Goal: Task Accomplishment & Management: Use online tool/utility

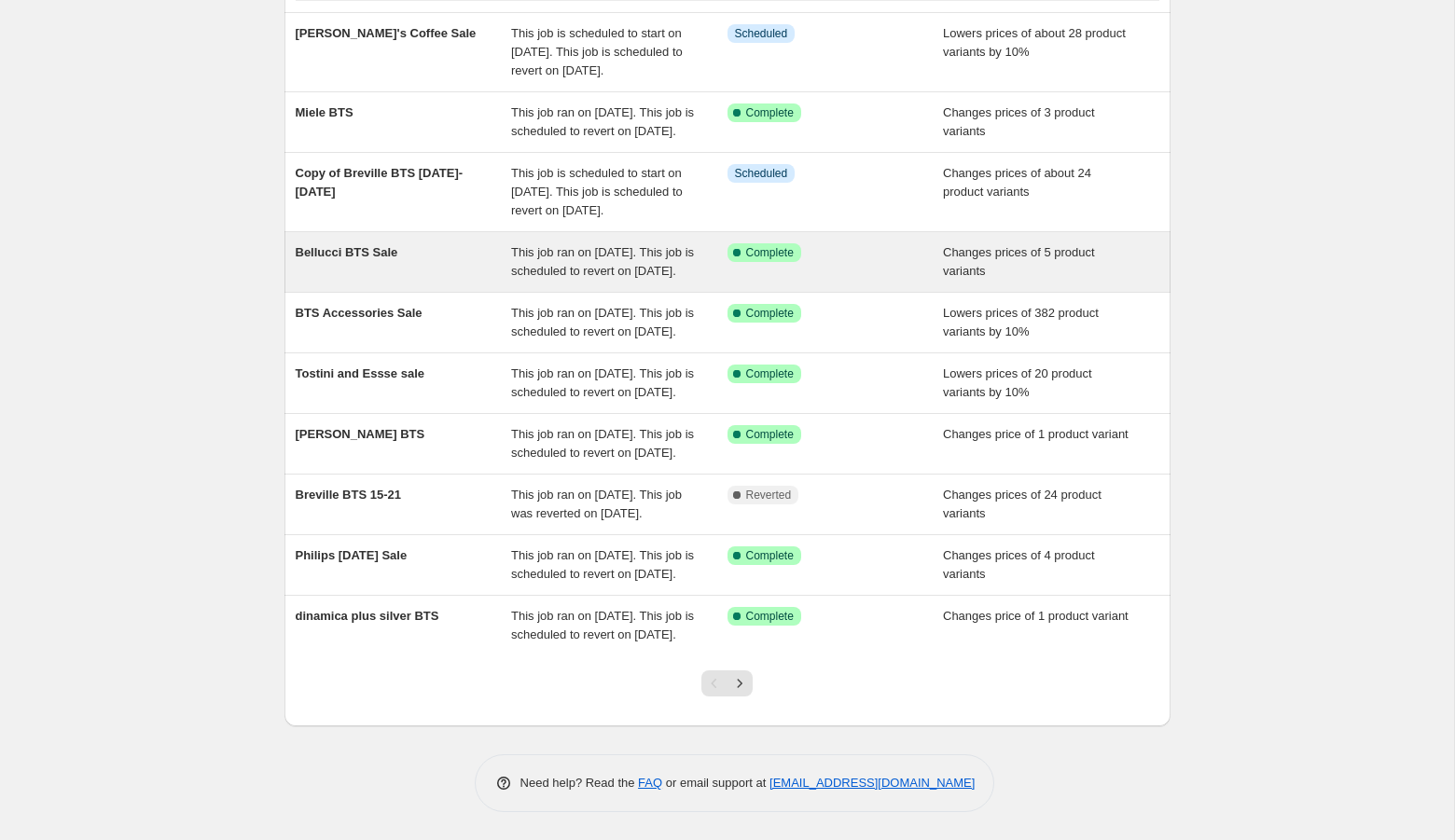
scroll to position [338, 0]
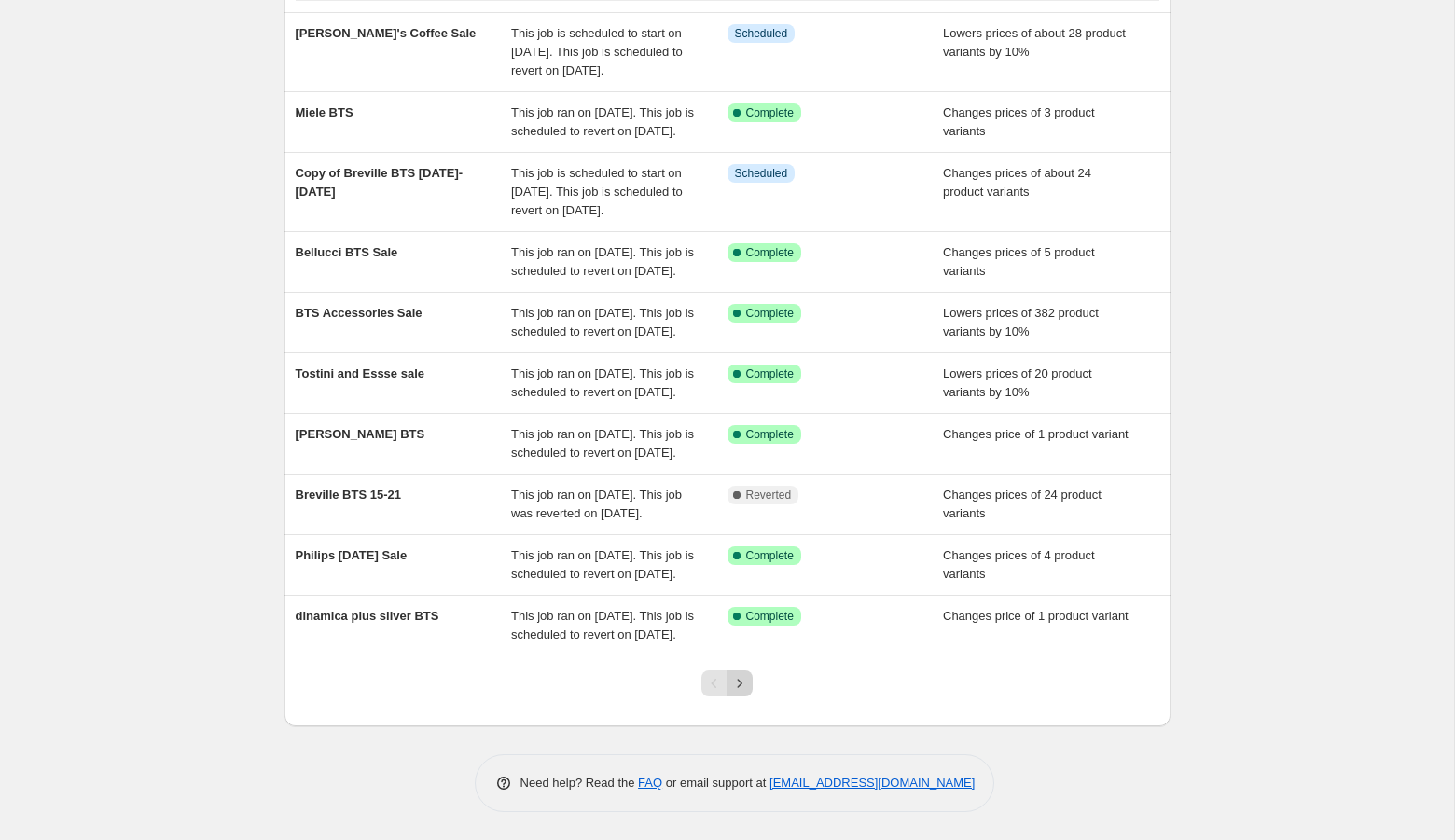
click at [747, 677] on icon "Next" at bounding box center [739, 683] width 19 height 19
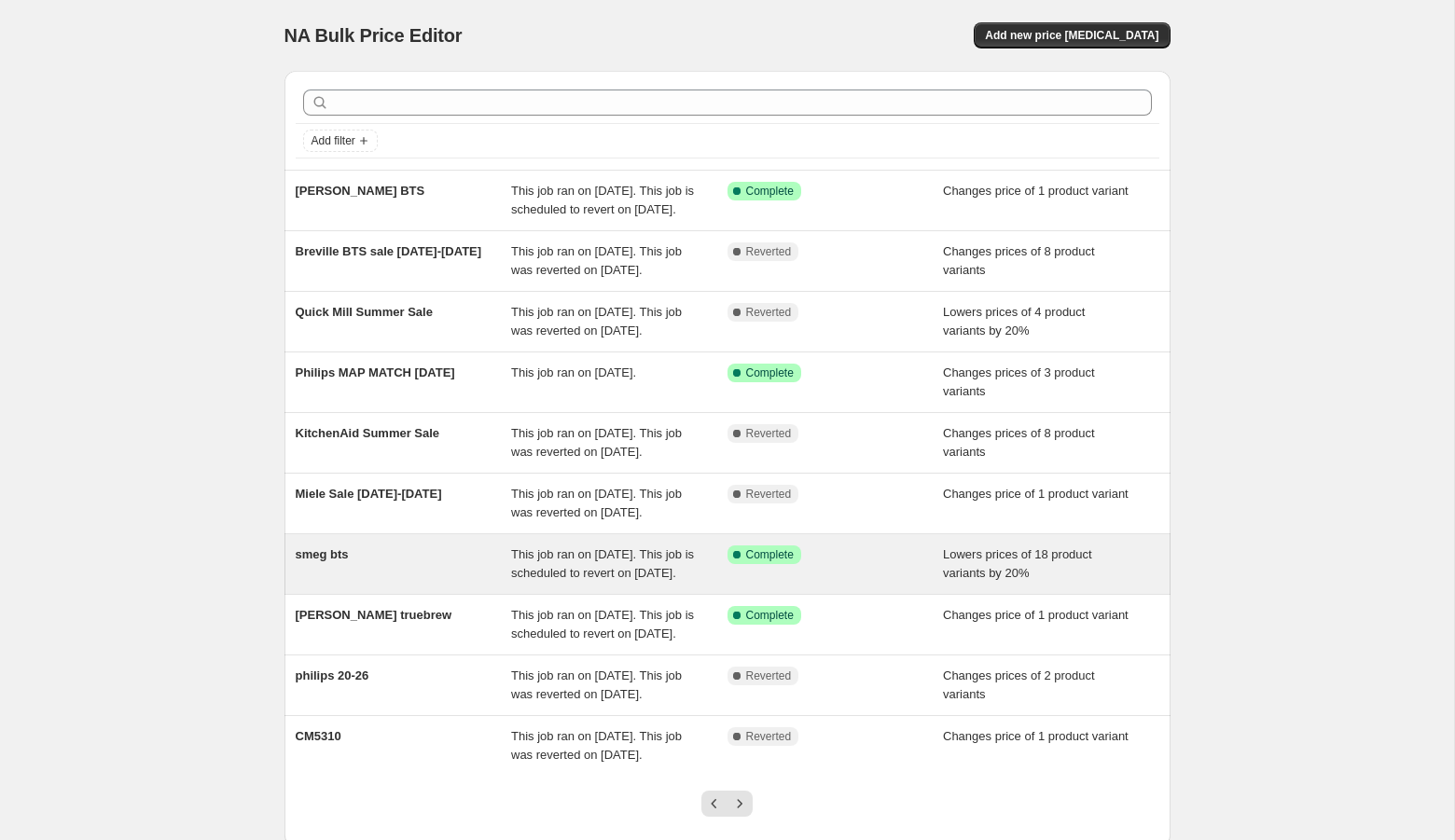
click at [330, 583] on div "smeg bts" at bounding box center [404, 564] width 217 height 38
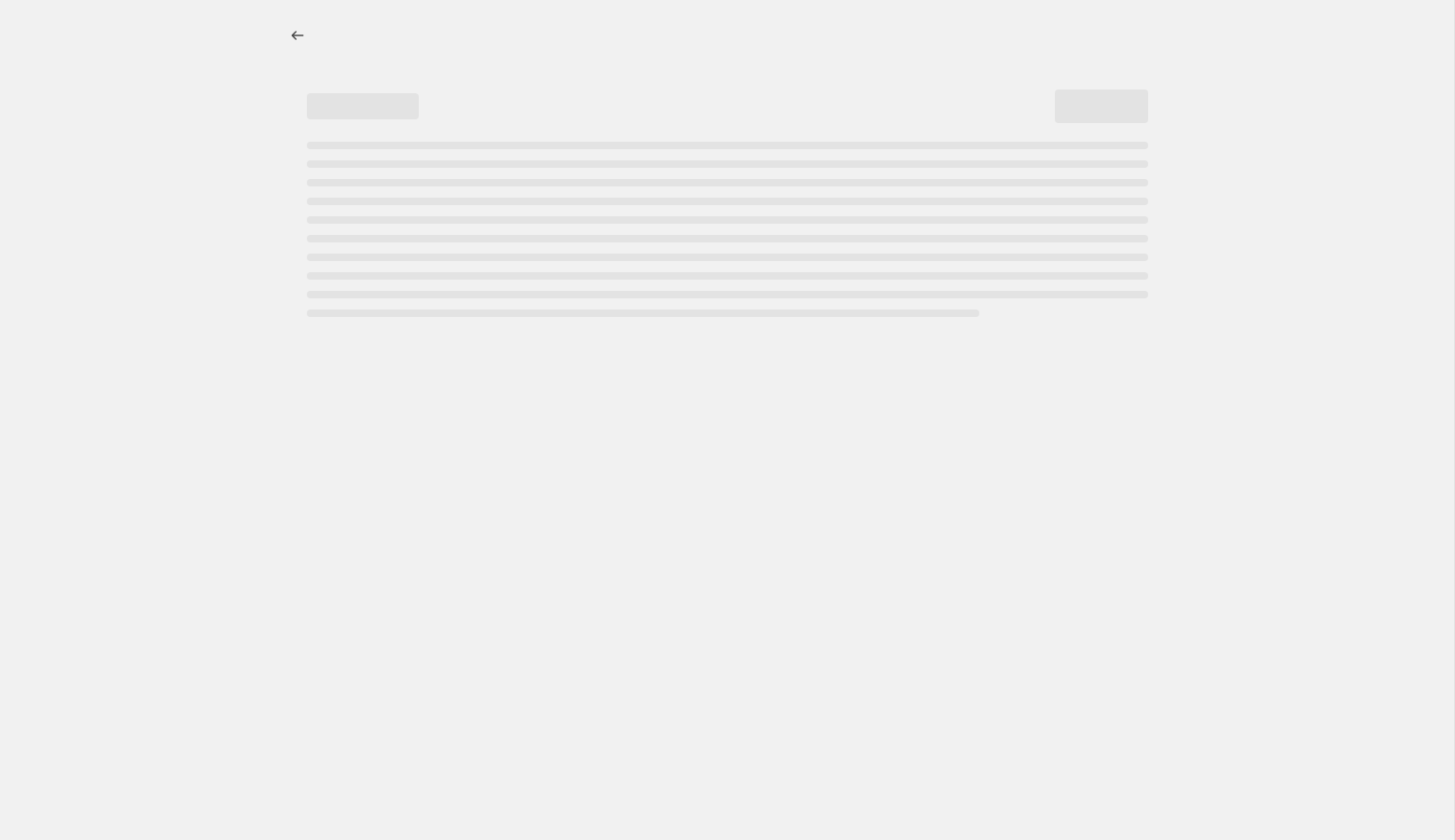
select select "percentage"
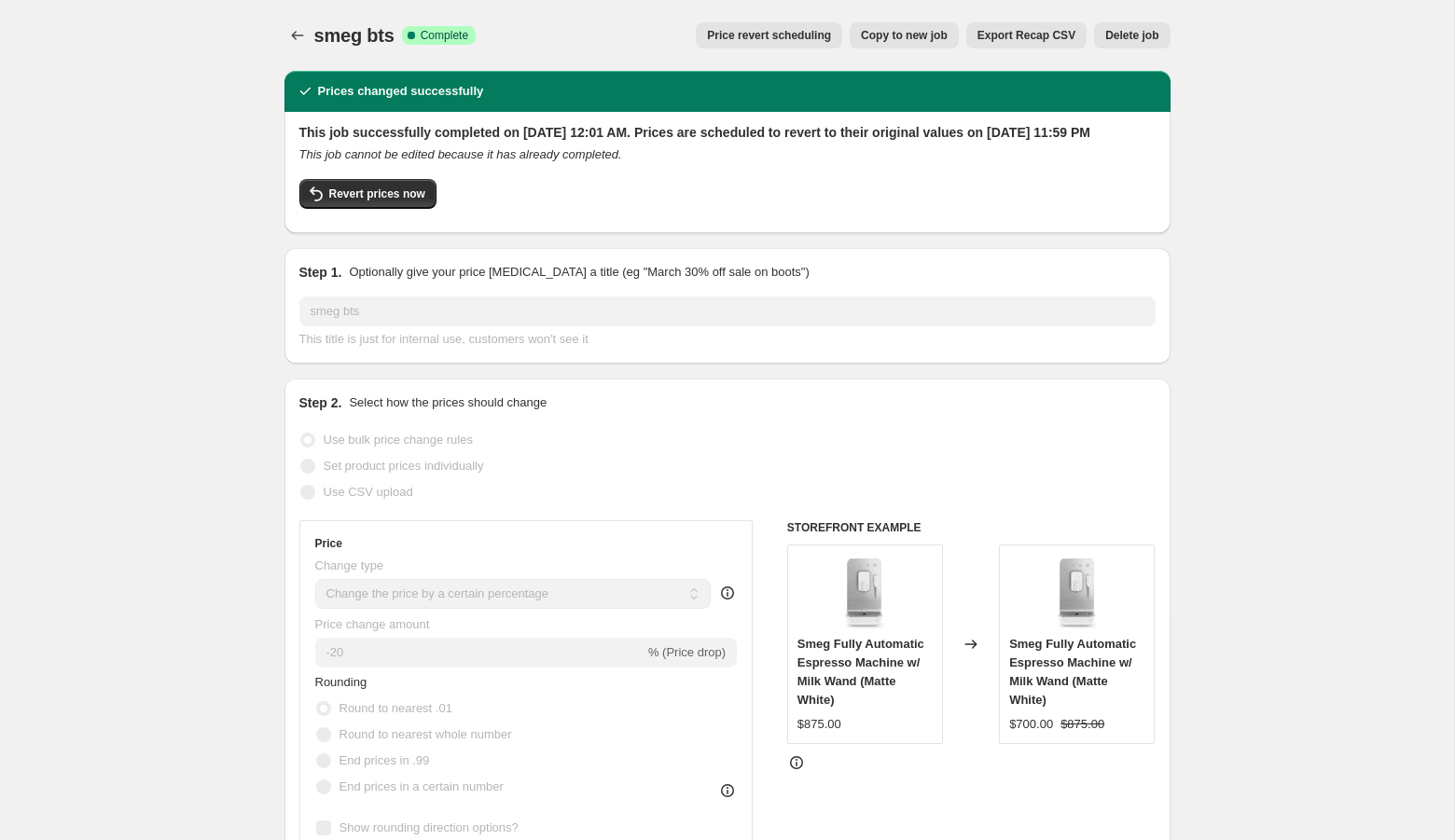
click at [900, 38] on span "Copy to new job" at bounding box center [903, 35] width 87 height 15
select select "percentage"
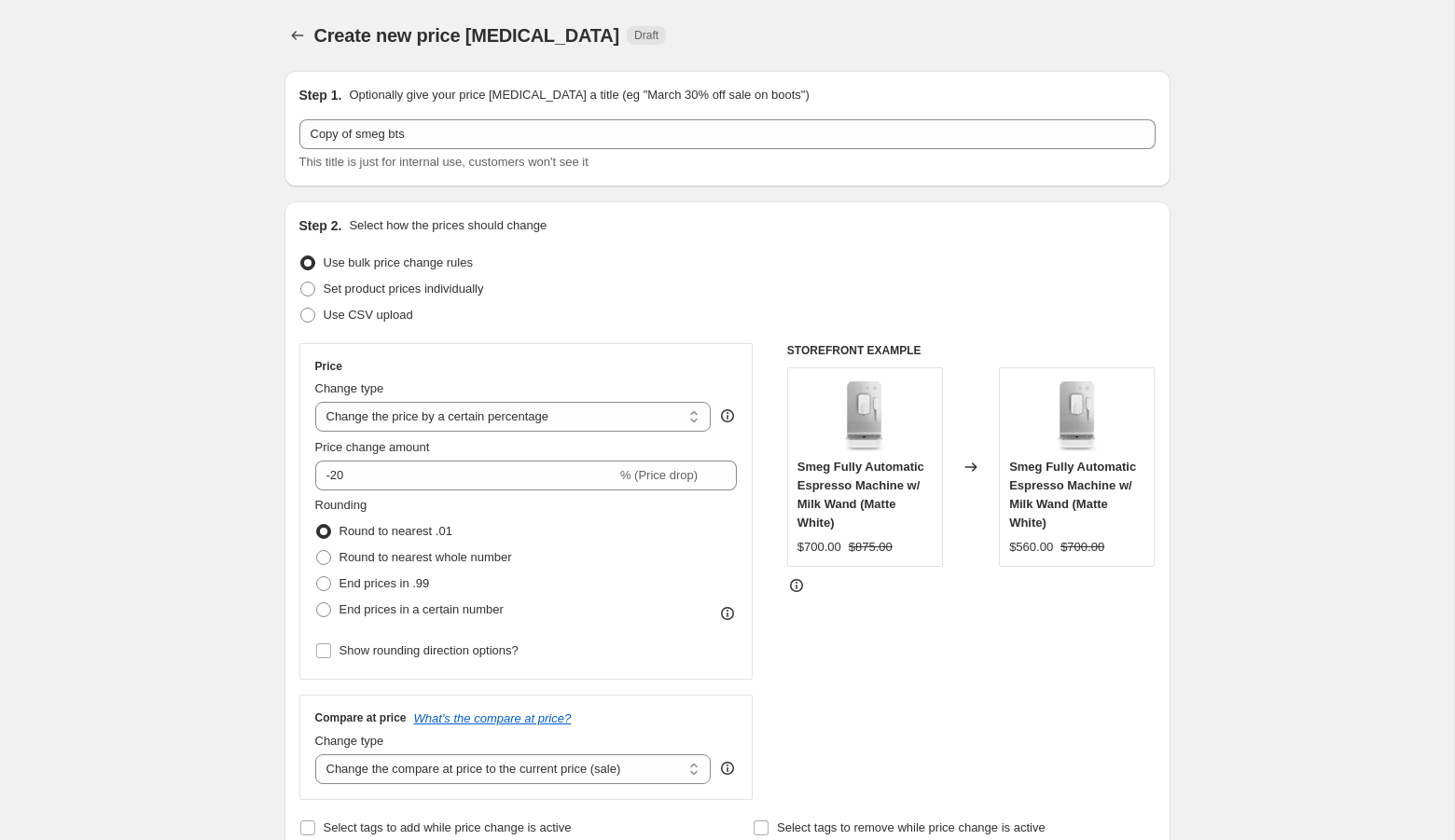
select select "percentage"
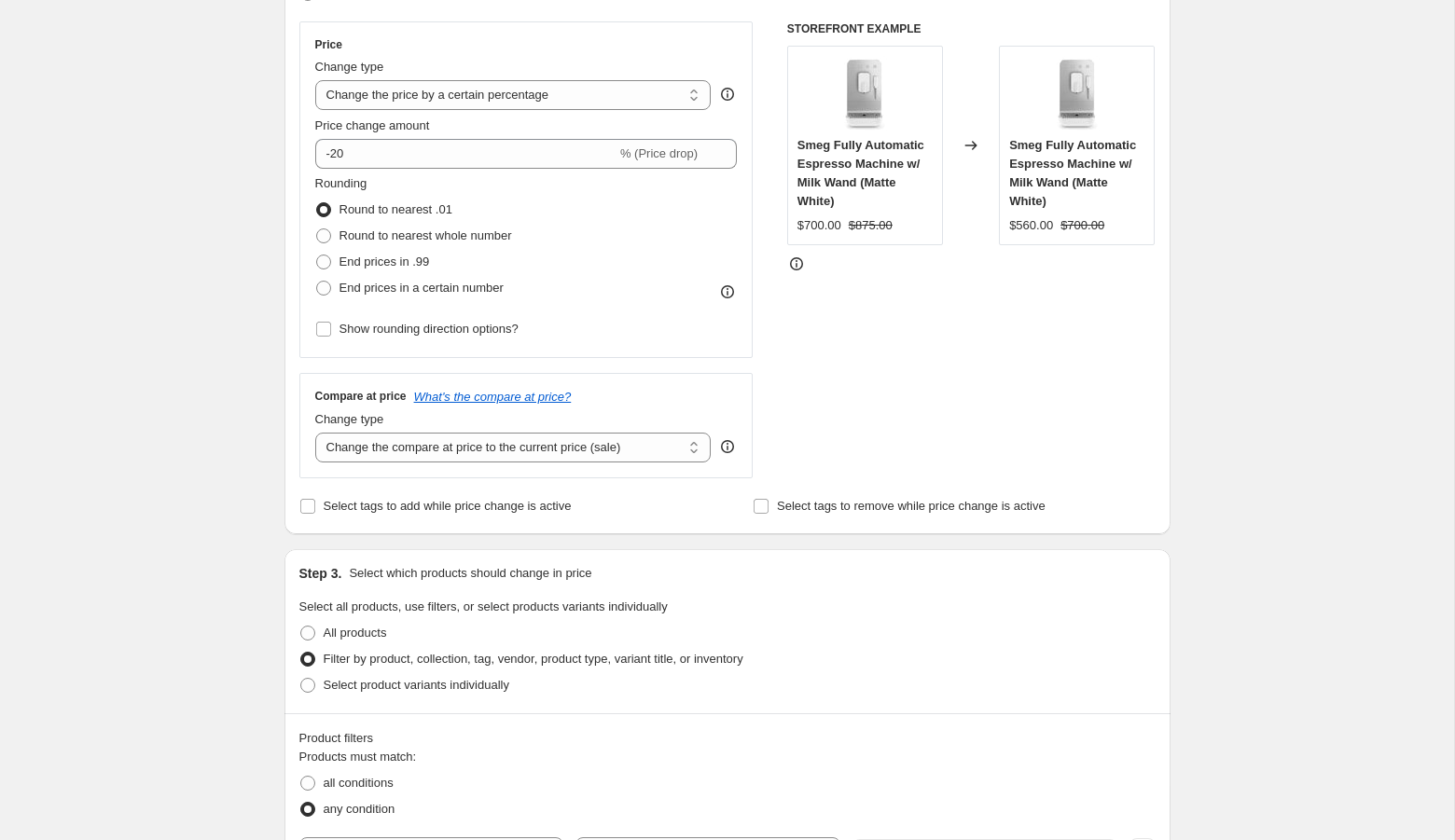
scroll to position [281, 0]
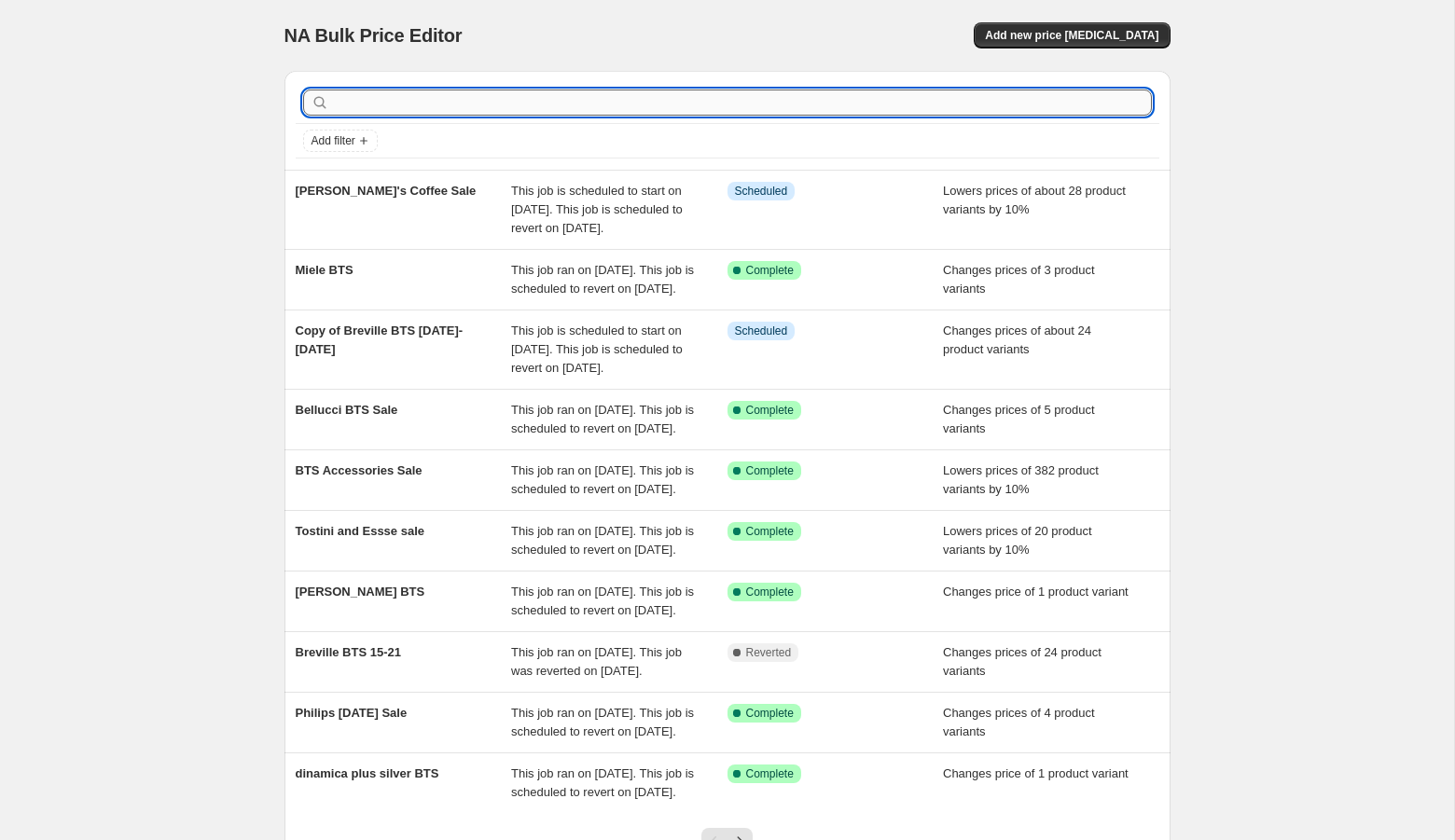
click at [524, 108] on input "text" at bounding box center [742, 102] width 818 height 26
type input "smeg"
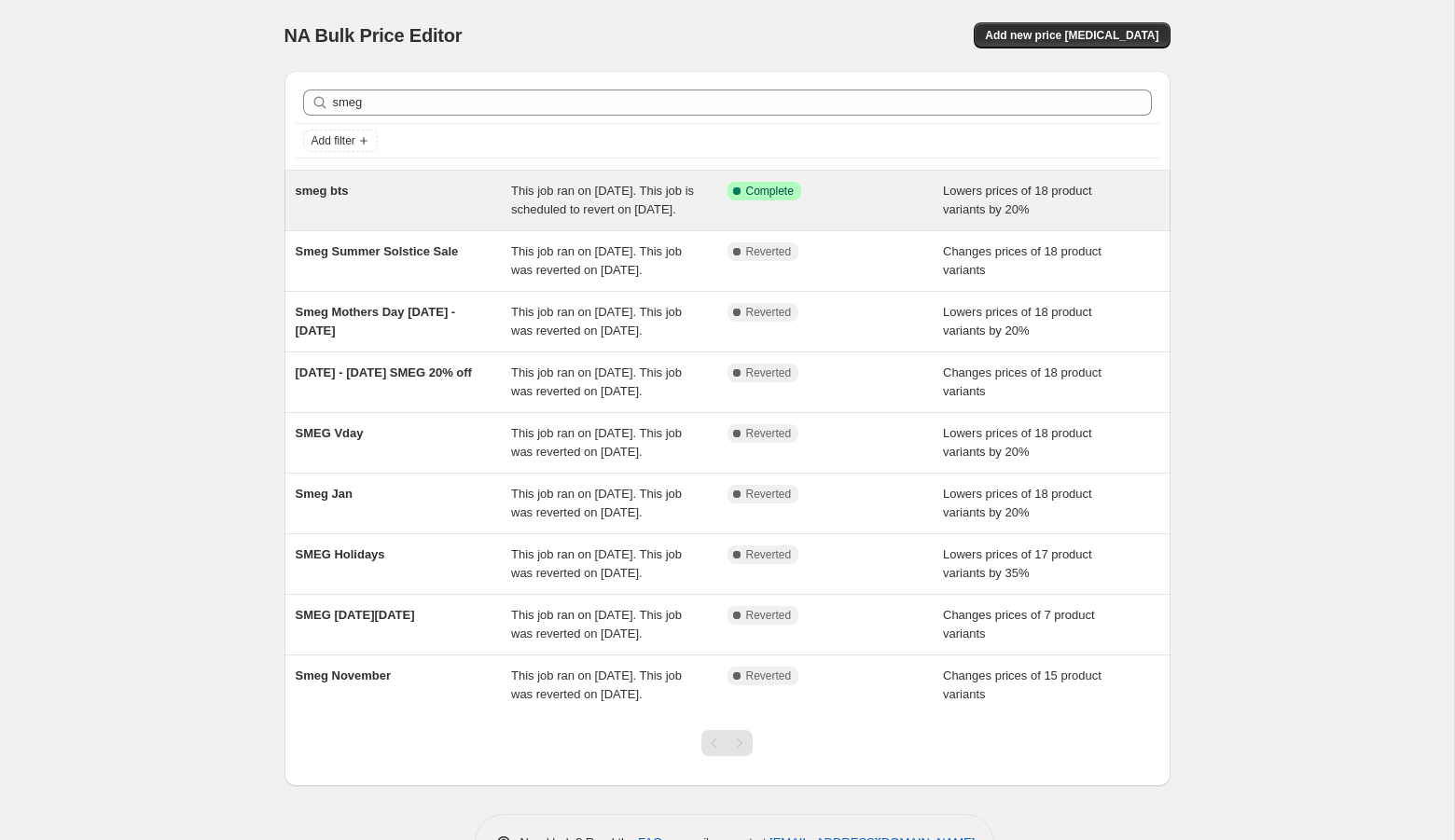
click at [455, 187] on div "smeg bts" at bounding box center [404, 201] width 217 height 38
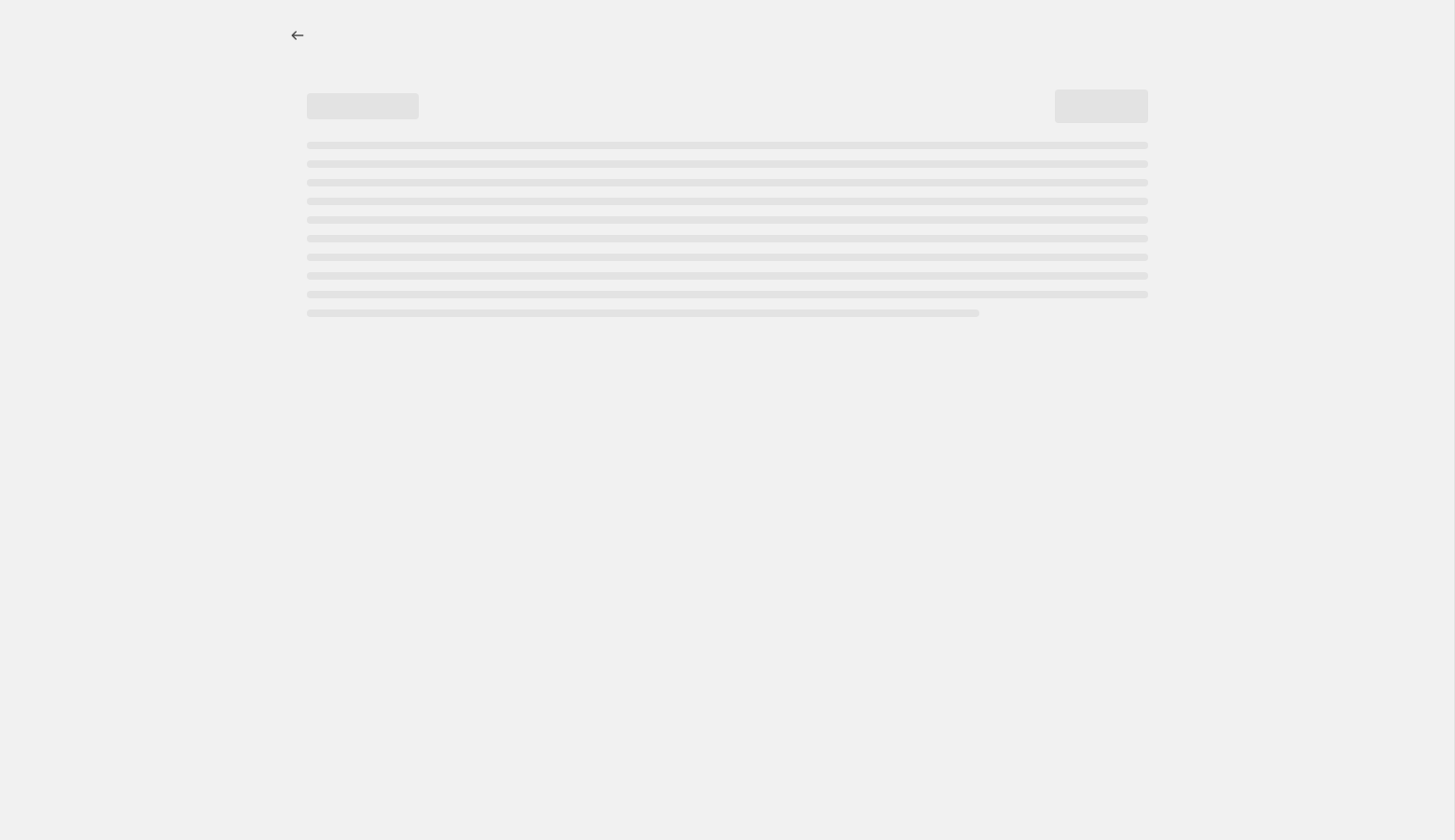
select select "percentage"
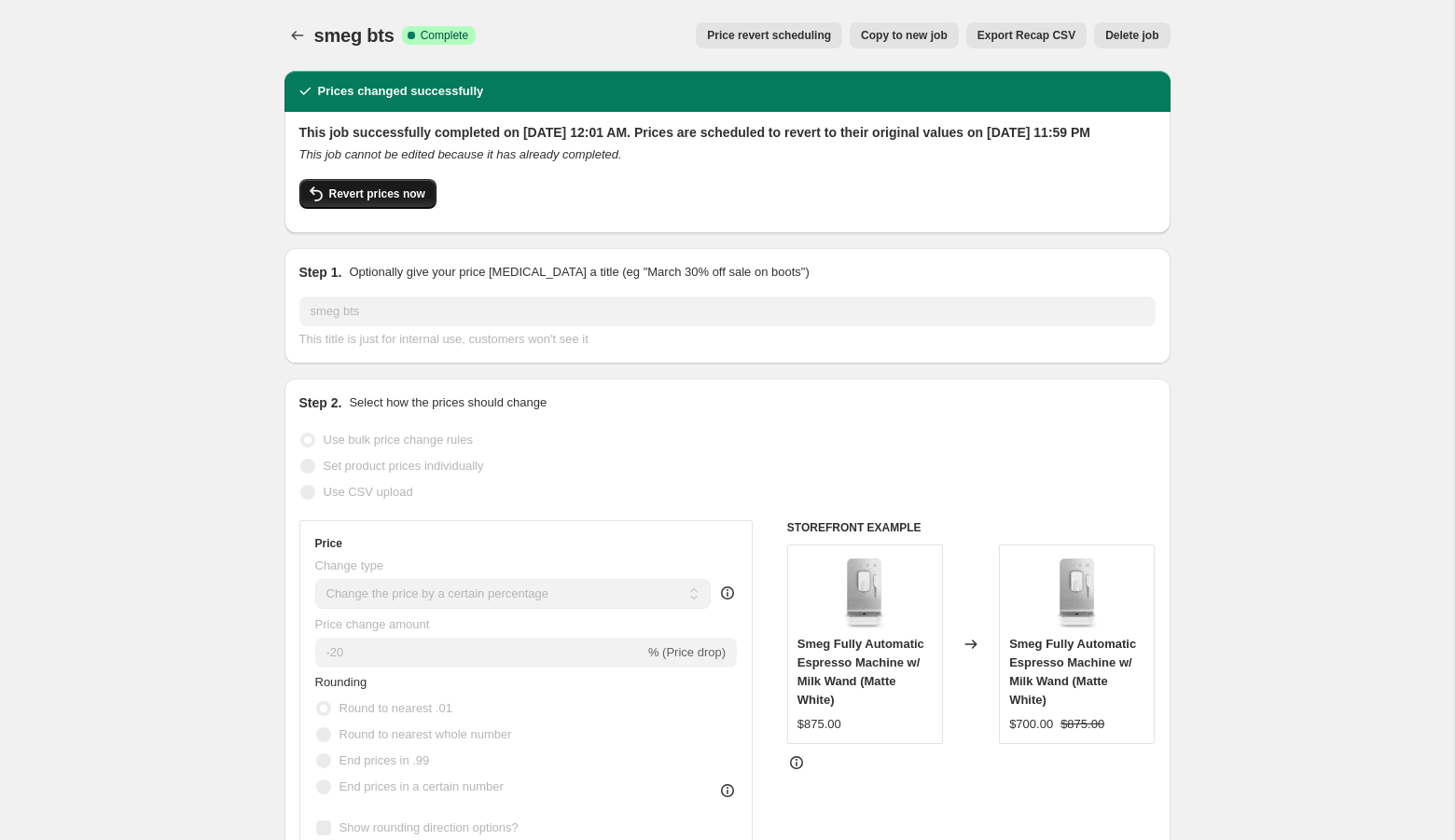
click at [352, 203] on button "Revert prices now" at bounding box center [368, 194] width 137 height 30
checkbox input "false"
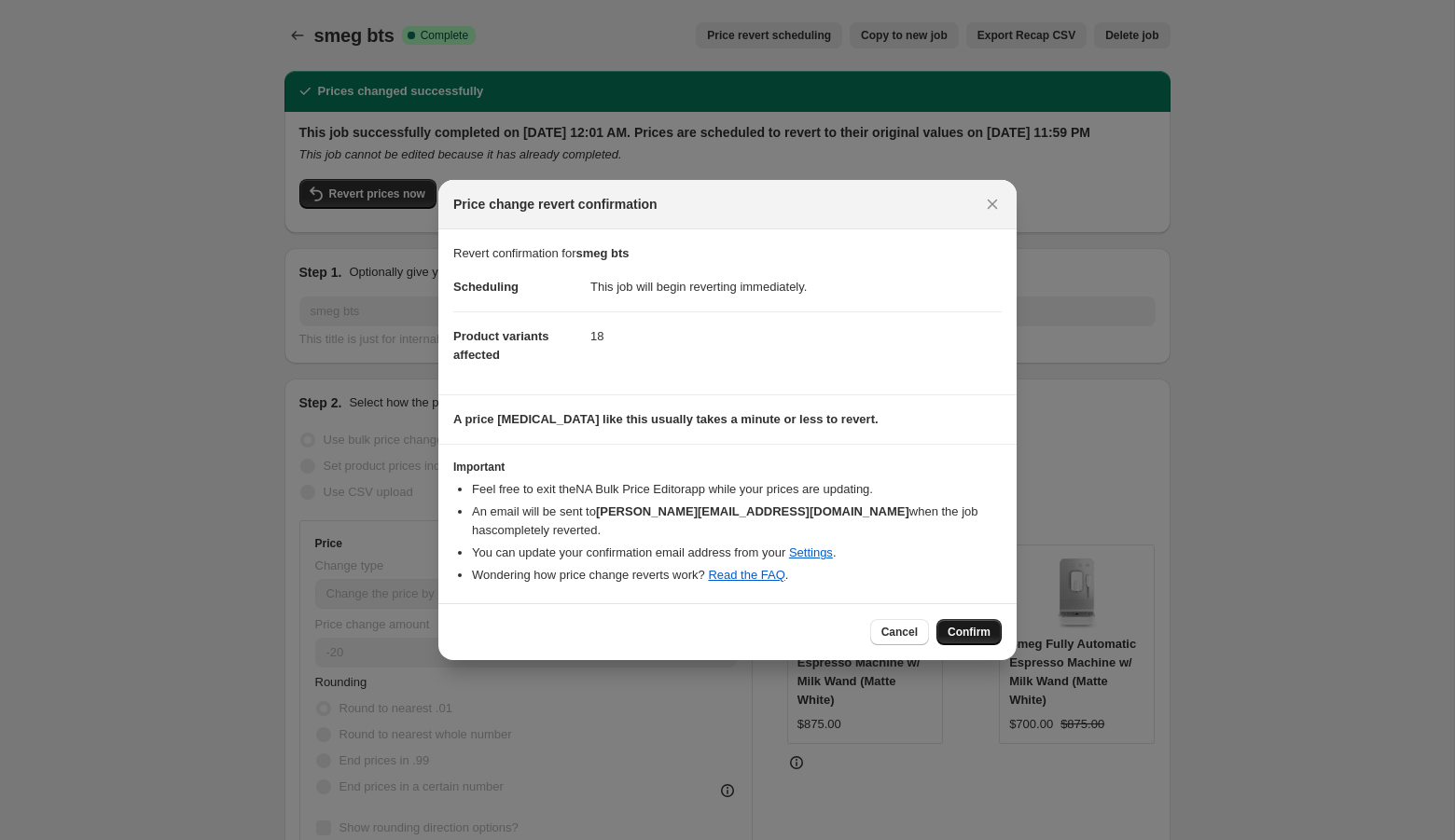
click at [966, 626] on span "Confirm" at bounding box center [969, 631] width 43 height 15
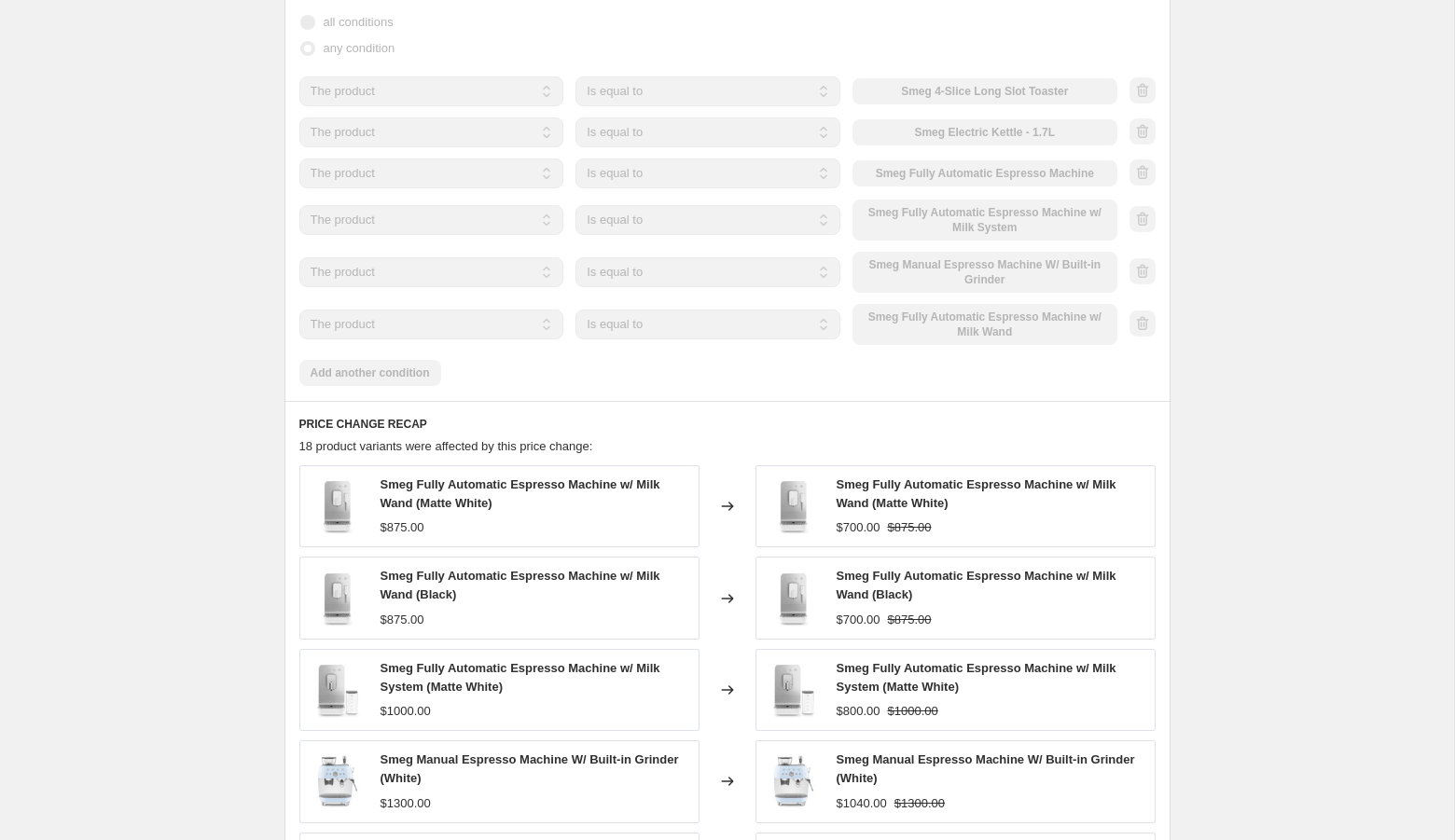
scroll to position [1190, 0]
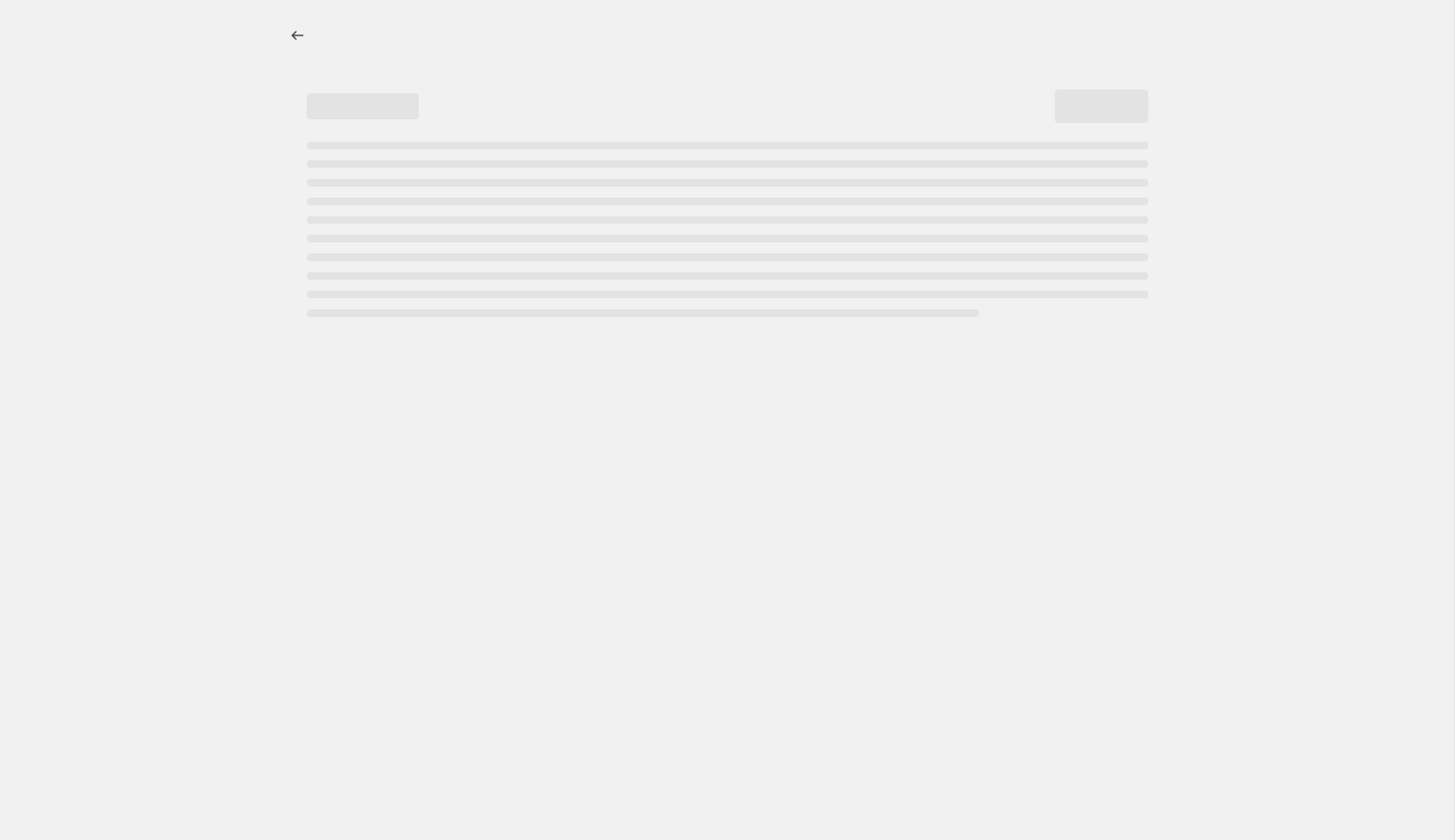
select select "percentage"
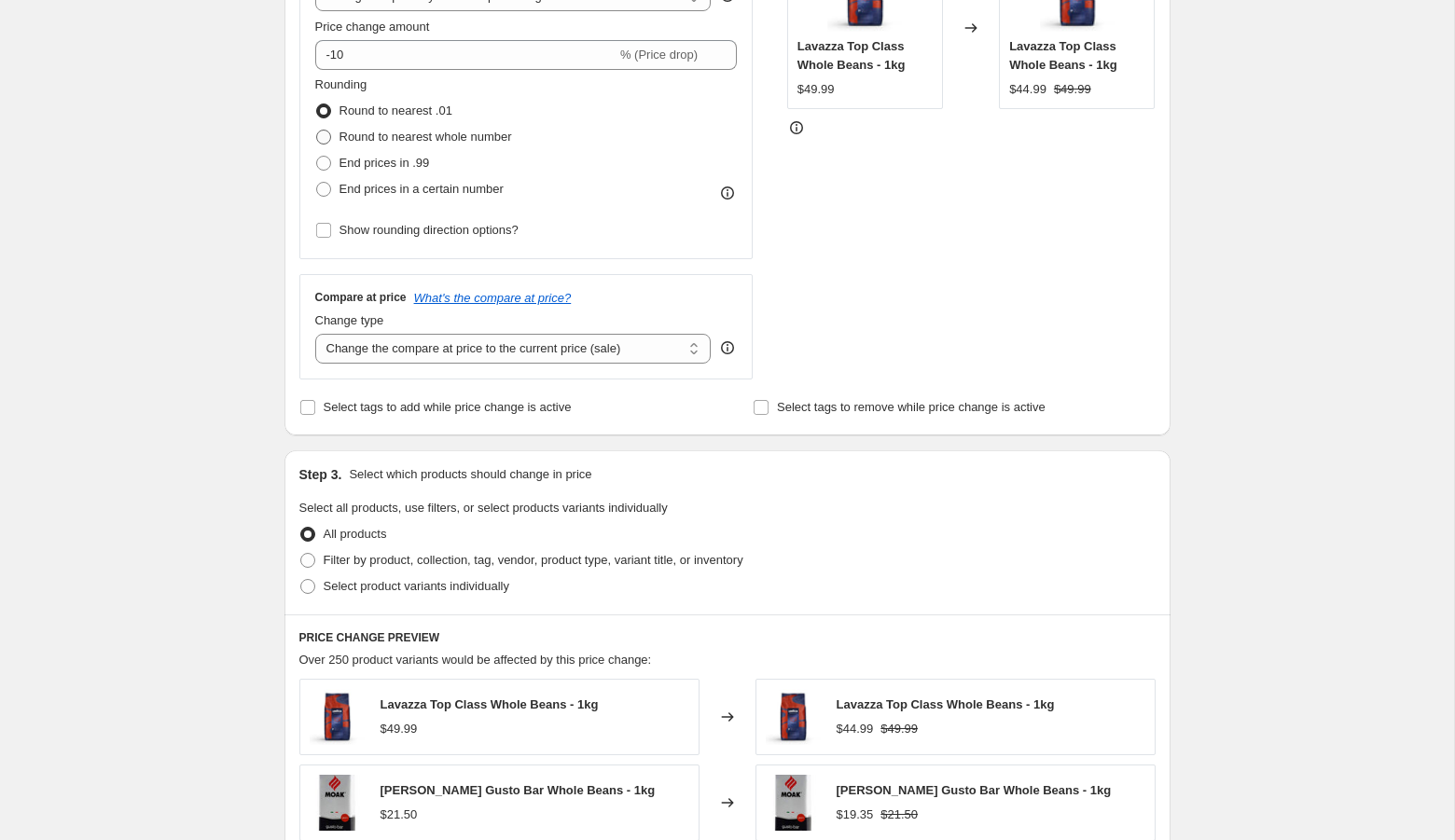
scroll to position [440, 0]
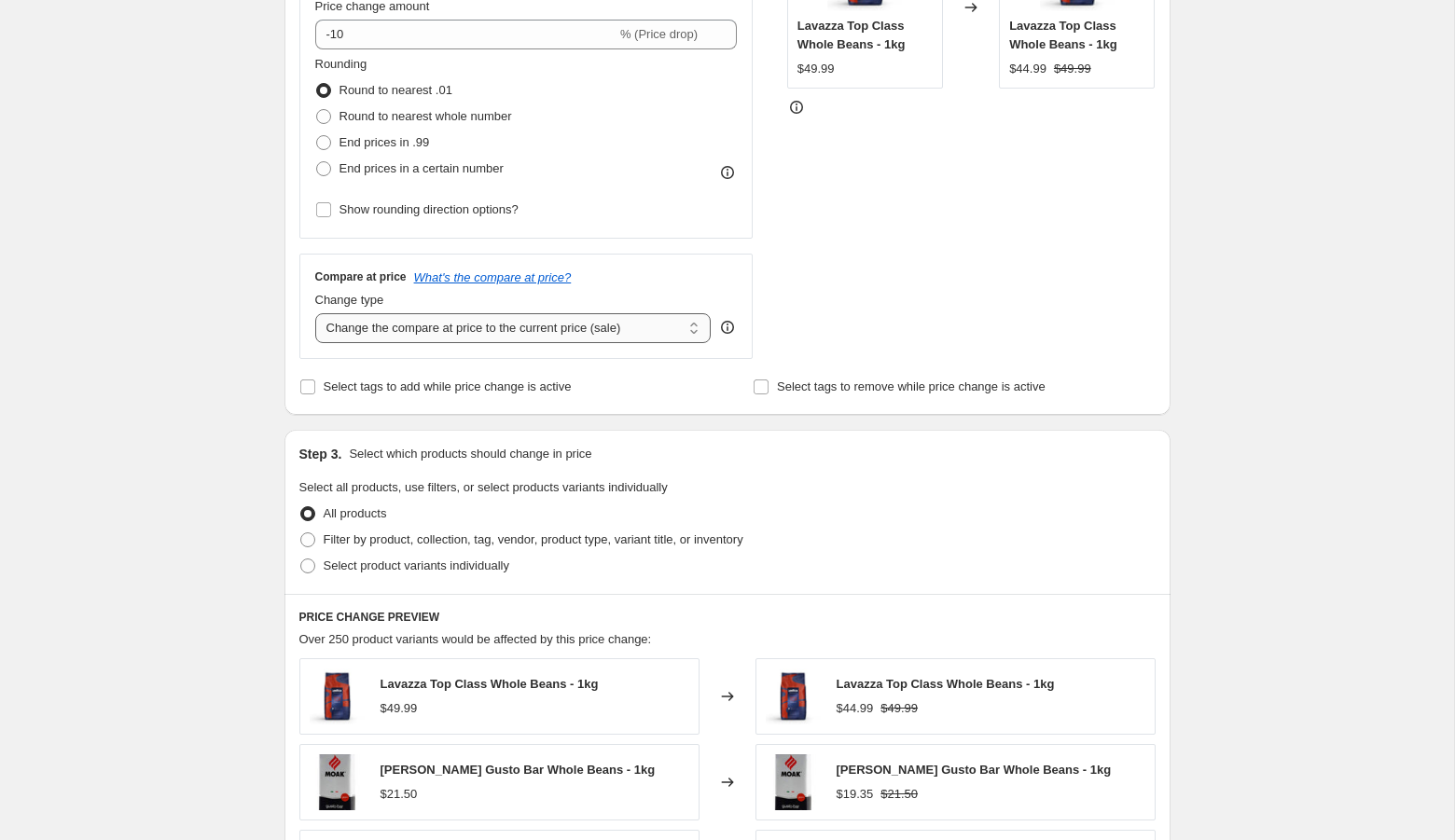
click at [430, 333] on select "Change the compare at price to the current price (sale) Change the compare at p…" at bounding box center [513, 328] width 396 height 30
click at [315, 313] on select "Change the compare at price to the current price (sale) Change the compare at p…" at bounding box center [513, 328] width 396 height 30
click at [249, 384] on div "Create new price change job. This page is ready Create new price change job Dra…" at bounding box center [727, 494] width 1454 height 1869
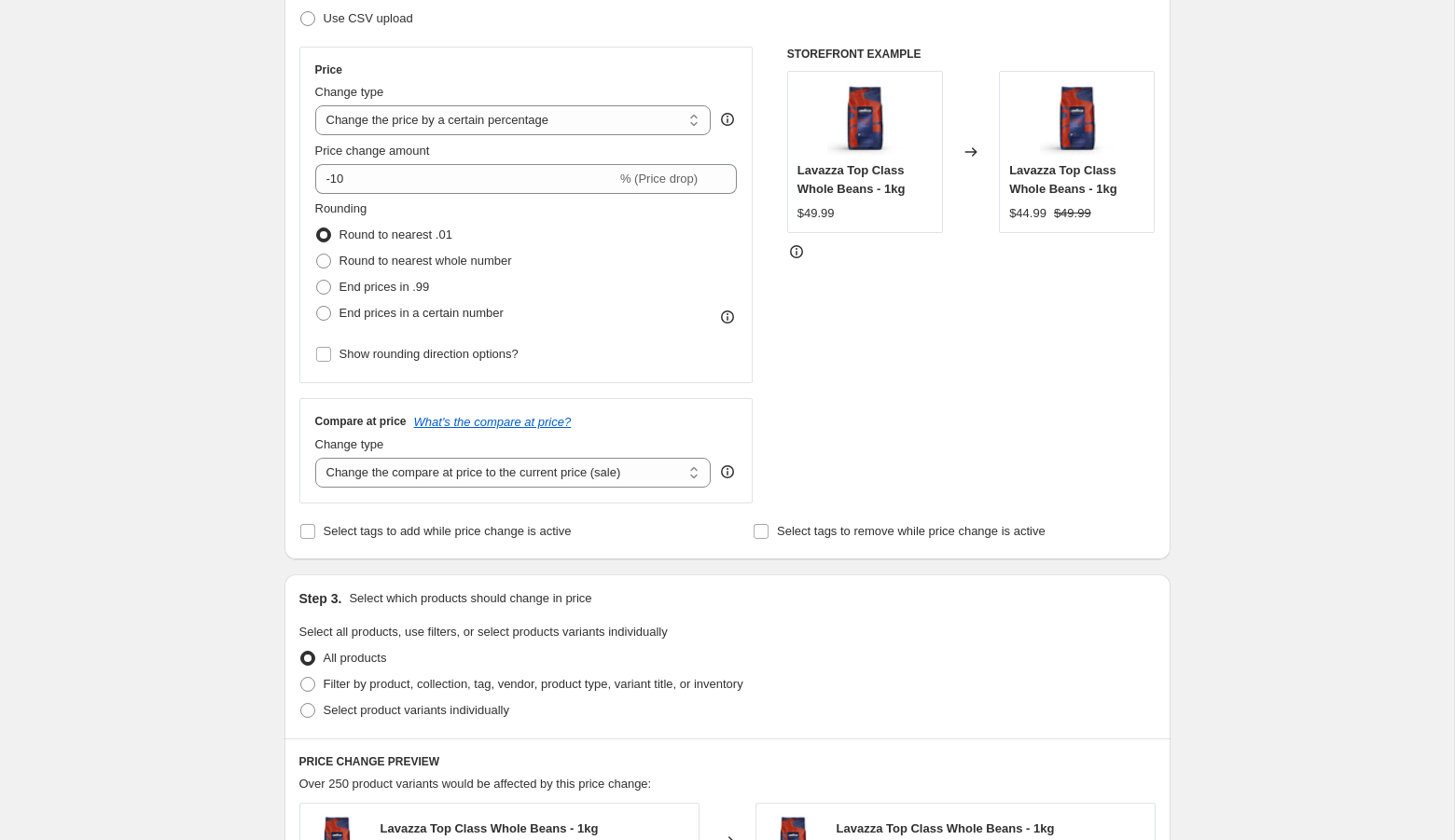
scroll to position [293, 0]
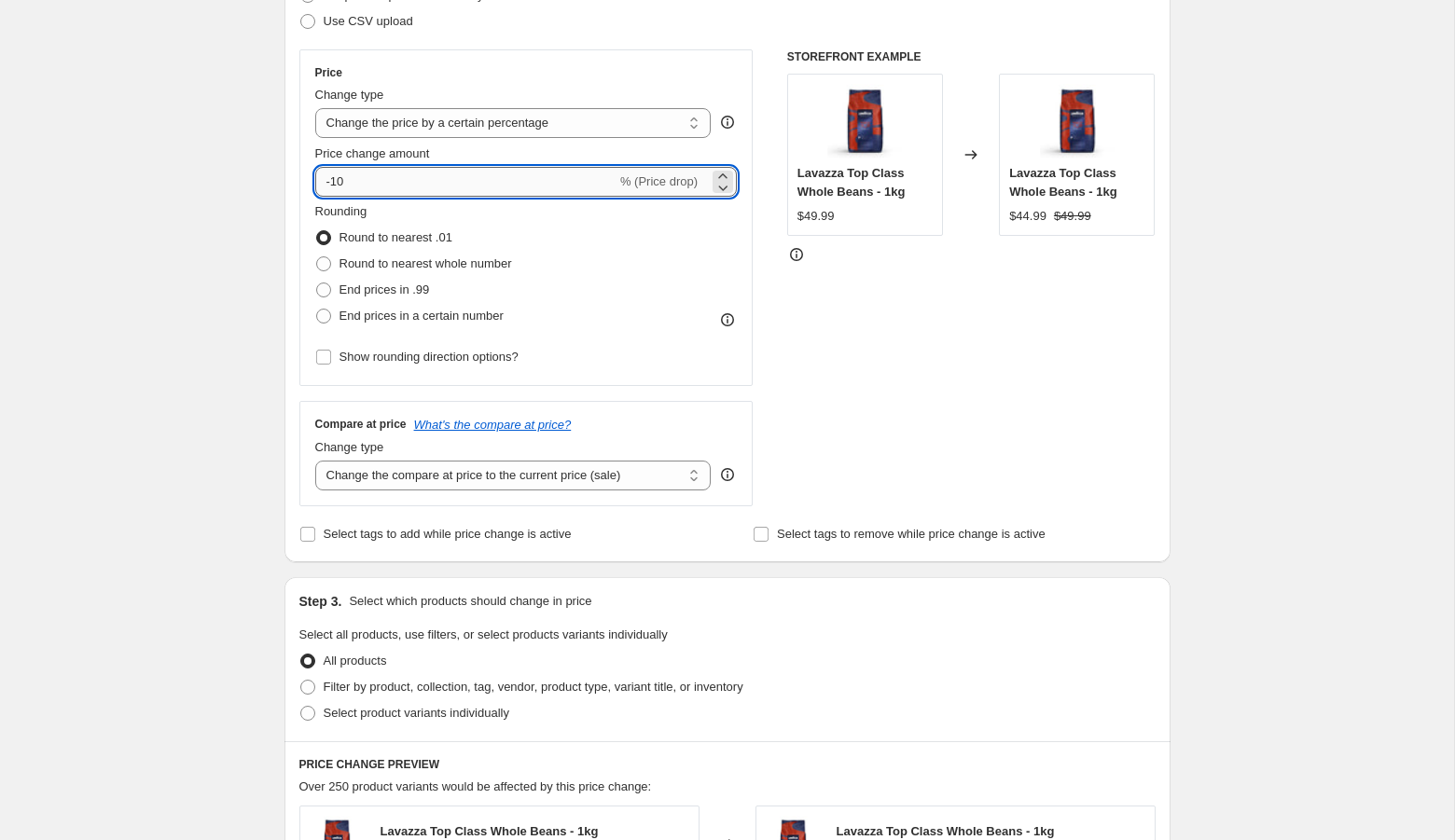
click at [356, 185] on input "-10" at bounding box center [465, 182] width 301 height 30
type input "-1"
type input "-20"
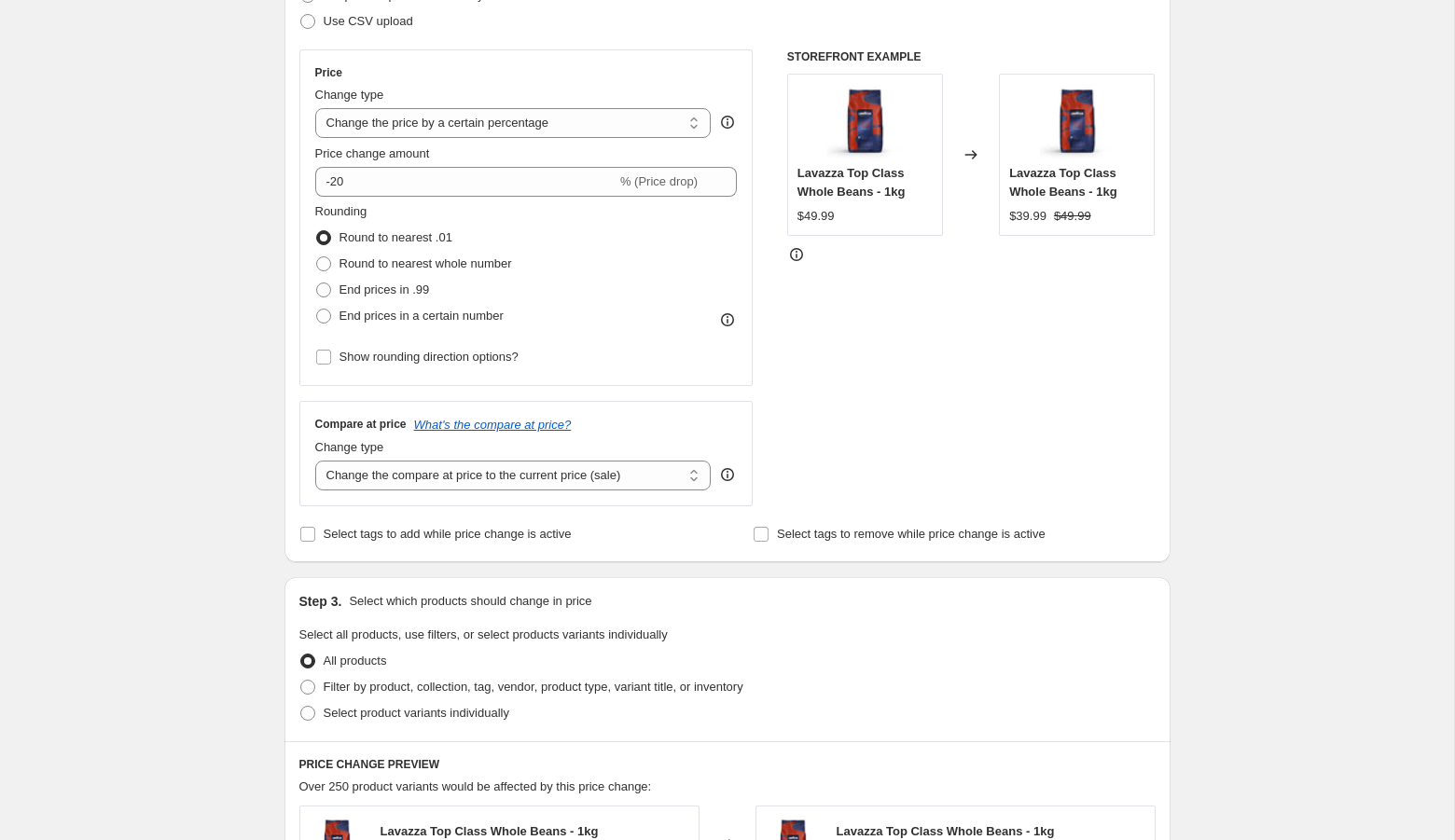
click at [244, 357] on div "Create new price change job. This page is ready Create new price change job Dra…" at bounding box center [727, 641] width 1454 height 1869
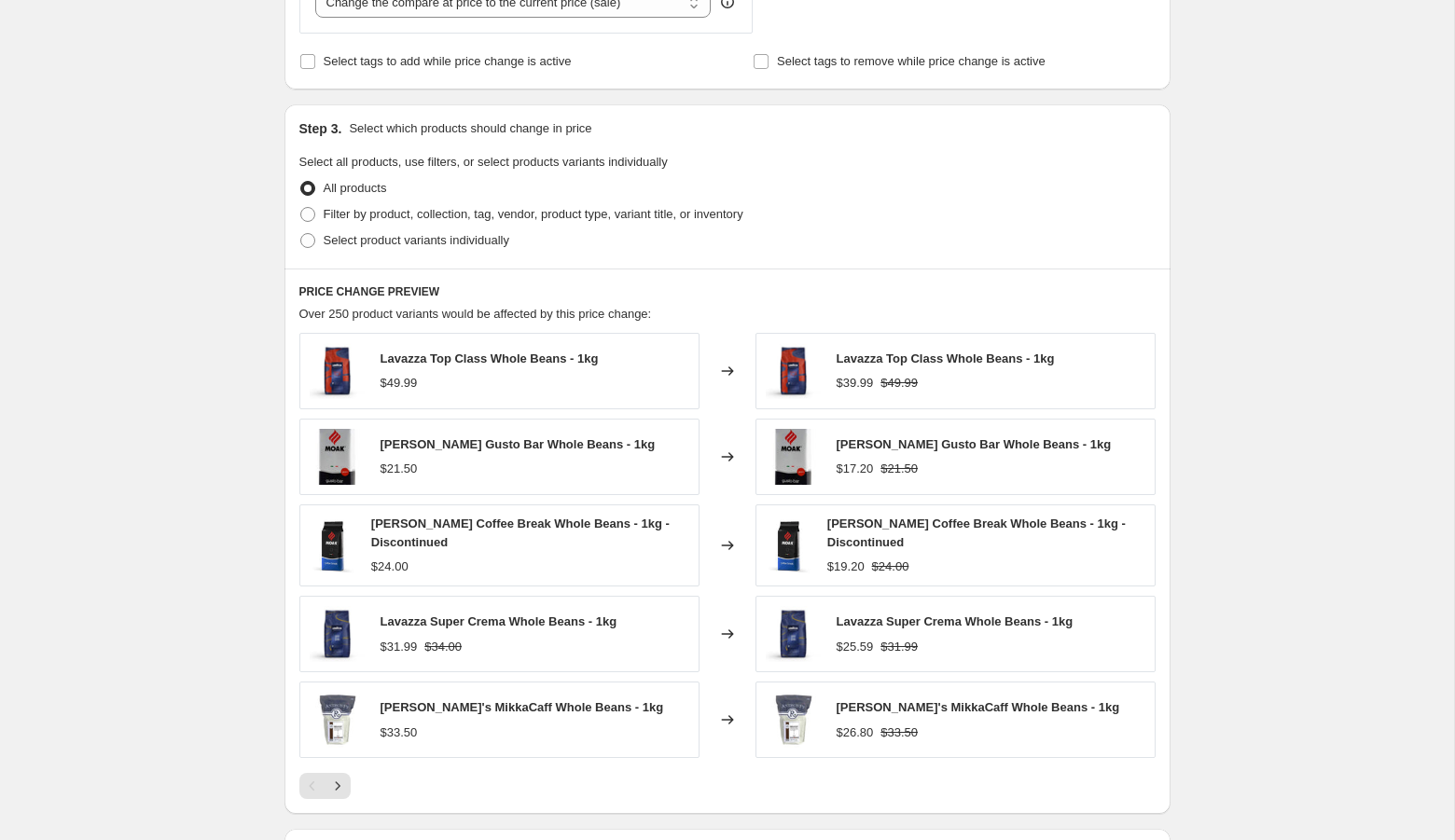
scroll to position [767, 0]
click at [416, 232] on span "Select product variants individually" at bounding box center [416, 239] width 186 height 14
click at [301, 232] on input "Select product variants individually" at bounding box center [300, 232] width 1 height 1
radio input "true"
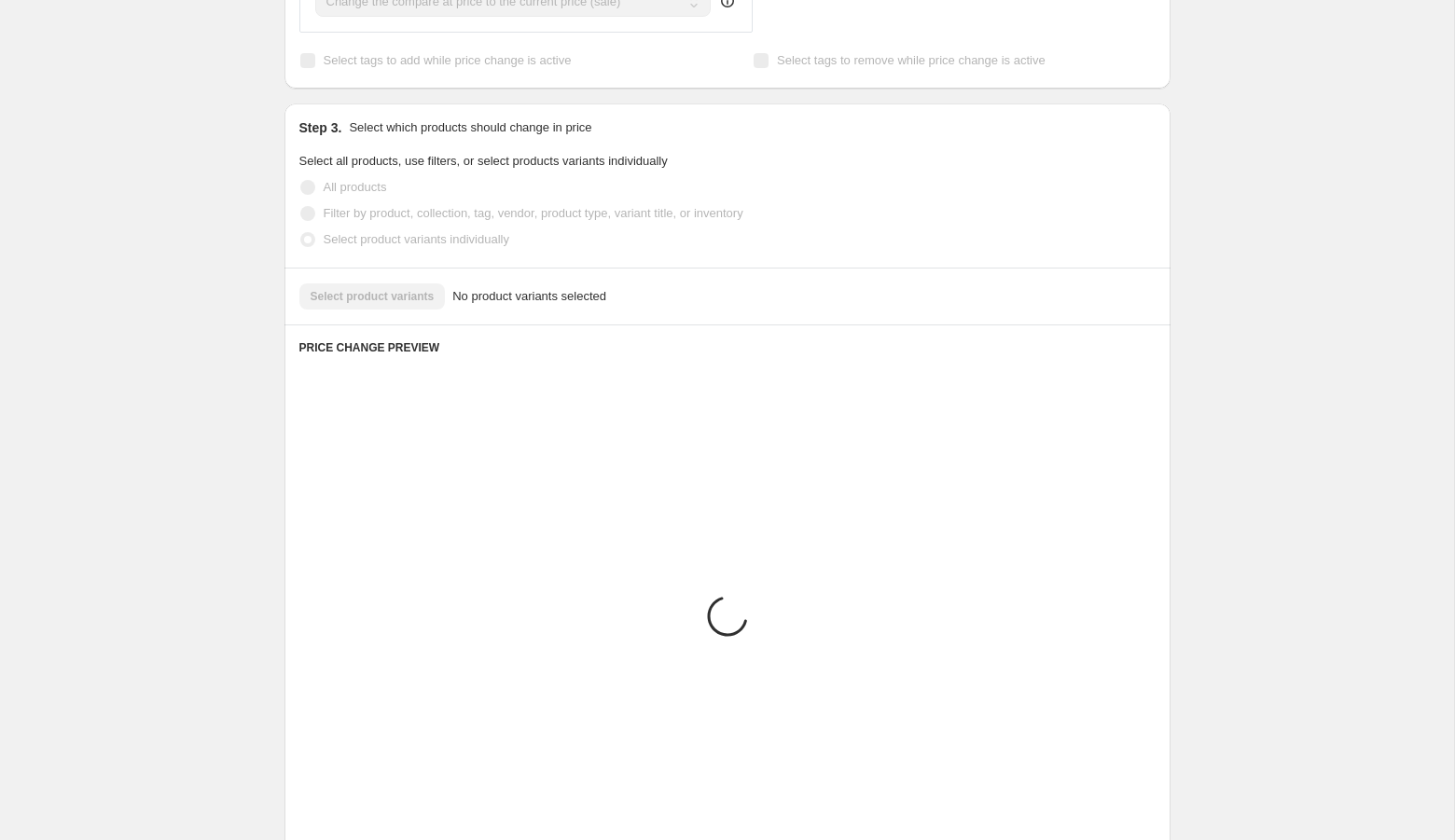
scroll to position [606, 0]
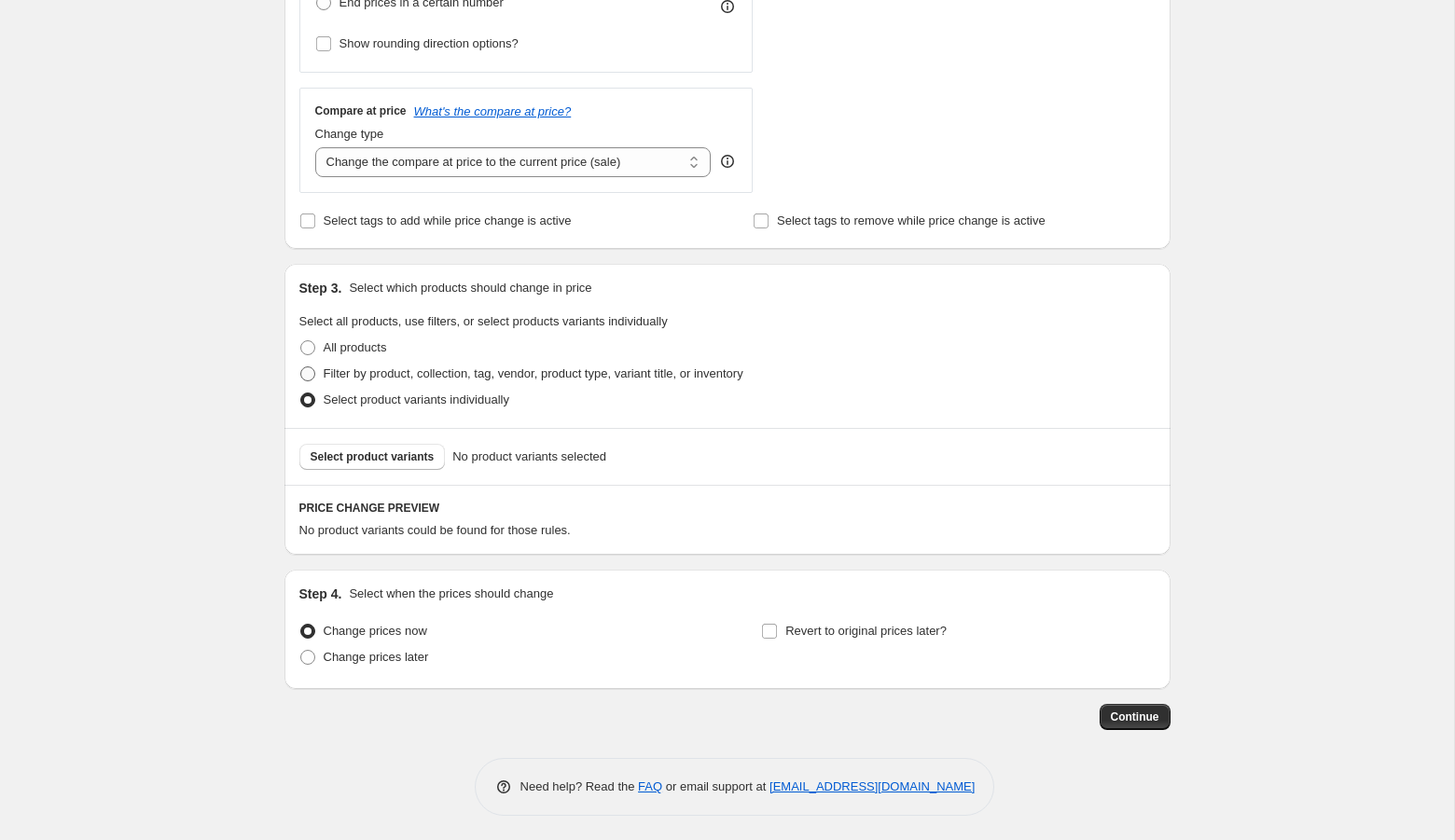
click at [419, 376] on span "Filter by product, collection, tag, vendor, product type, variant title, or inv…" at bounding box center [533, 373] width 420 height 14
click at [301, 367] on input "Filter by product, collection, tag, vendor, product type, variant title, or inv…" at bounding box center [300, 366] width 1 height 1
radio input "true"
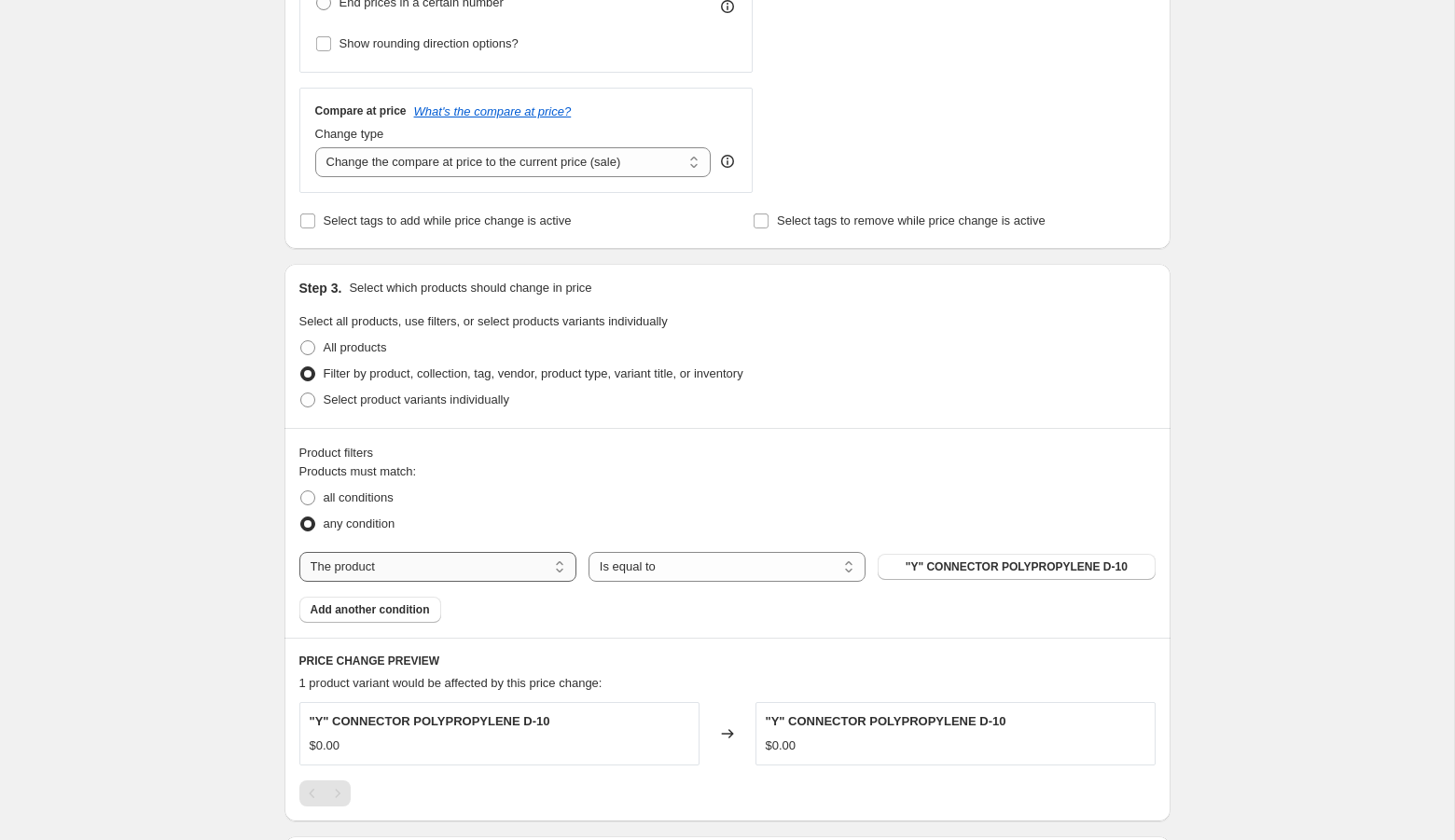
click at [457, 572] on select "The product The product's collection The product's tag The product's vendor The…" at bounding box center [438, 567] width 276 height 30
select select "collection"
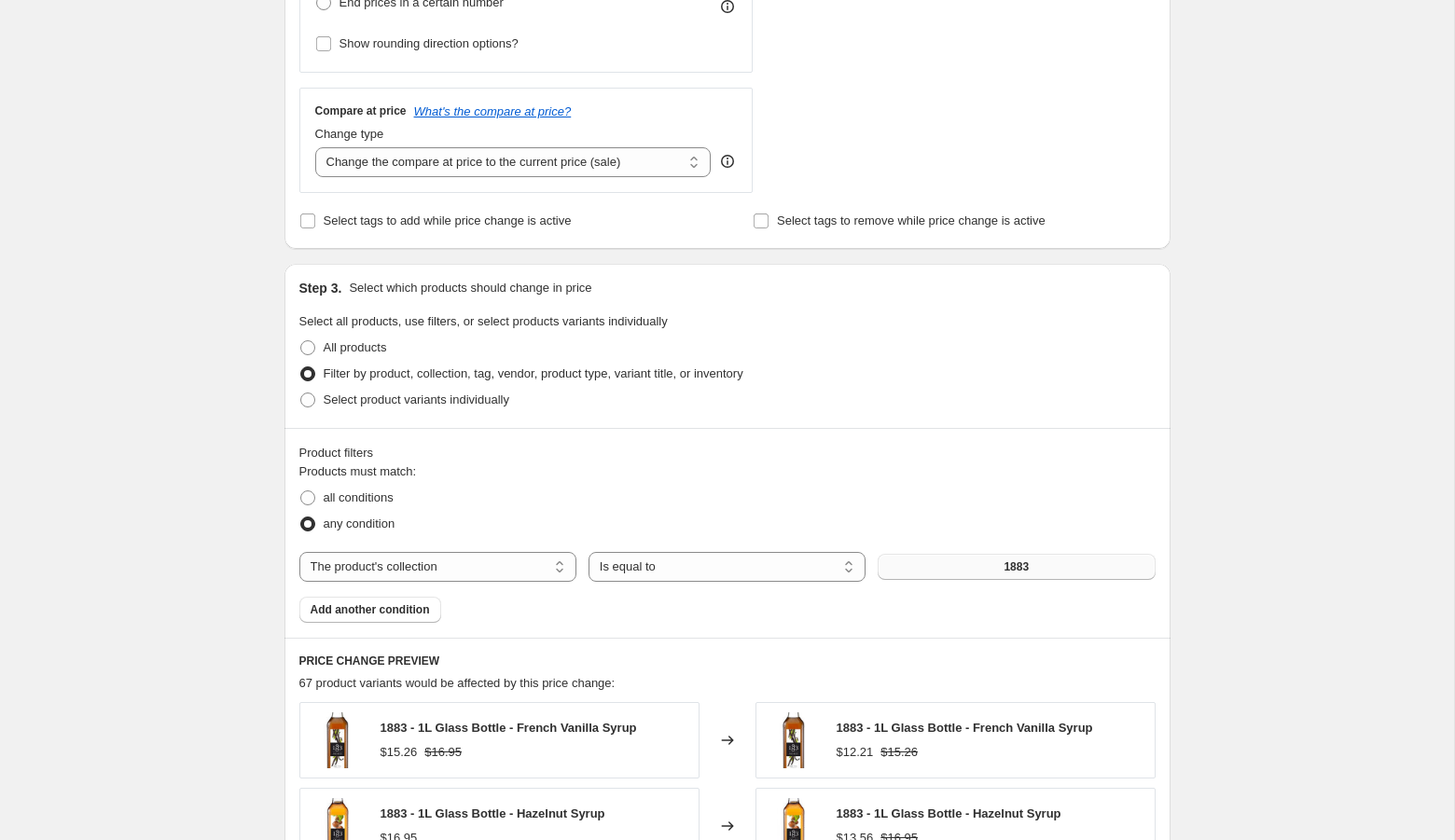
click at [1053, 566] on button "1883" at bounding box center [1015, 567] width 276 height 26
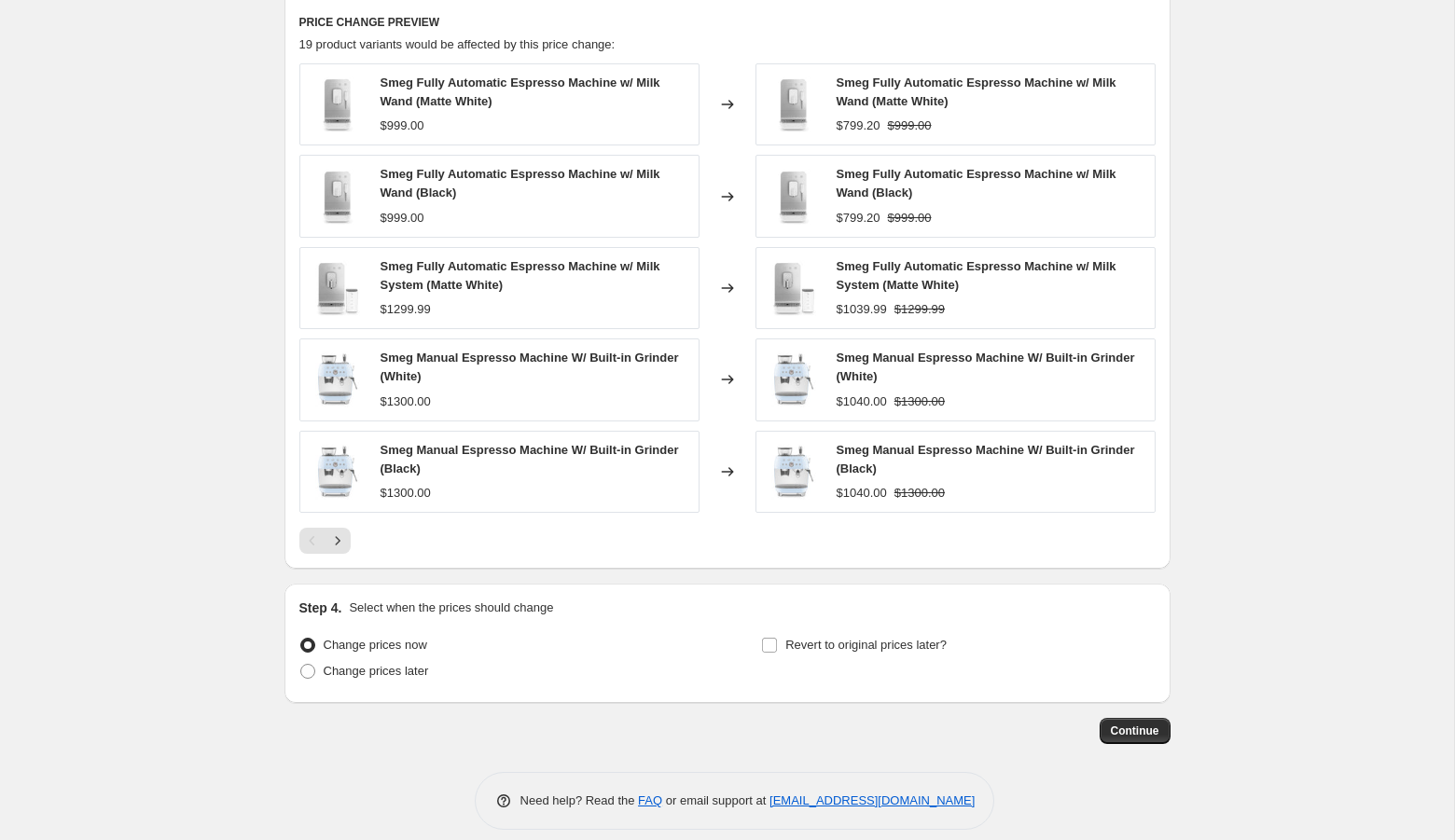
scroll to position [1256, 0]
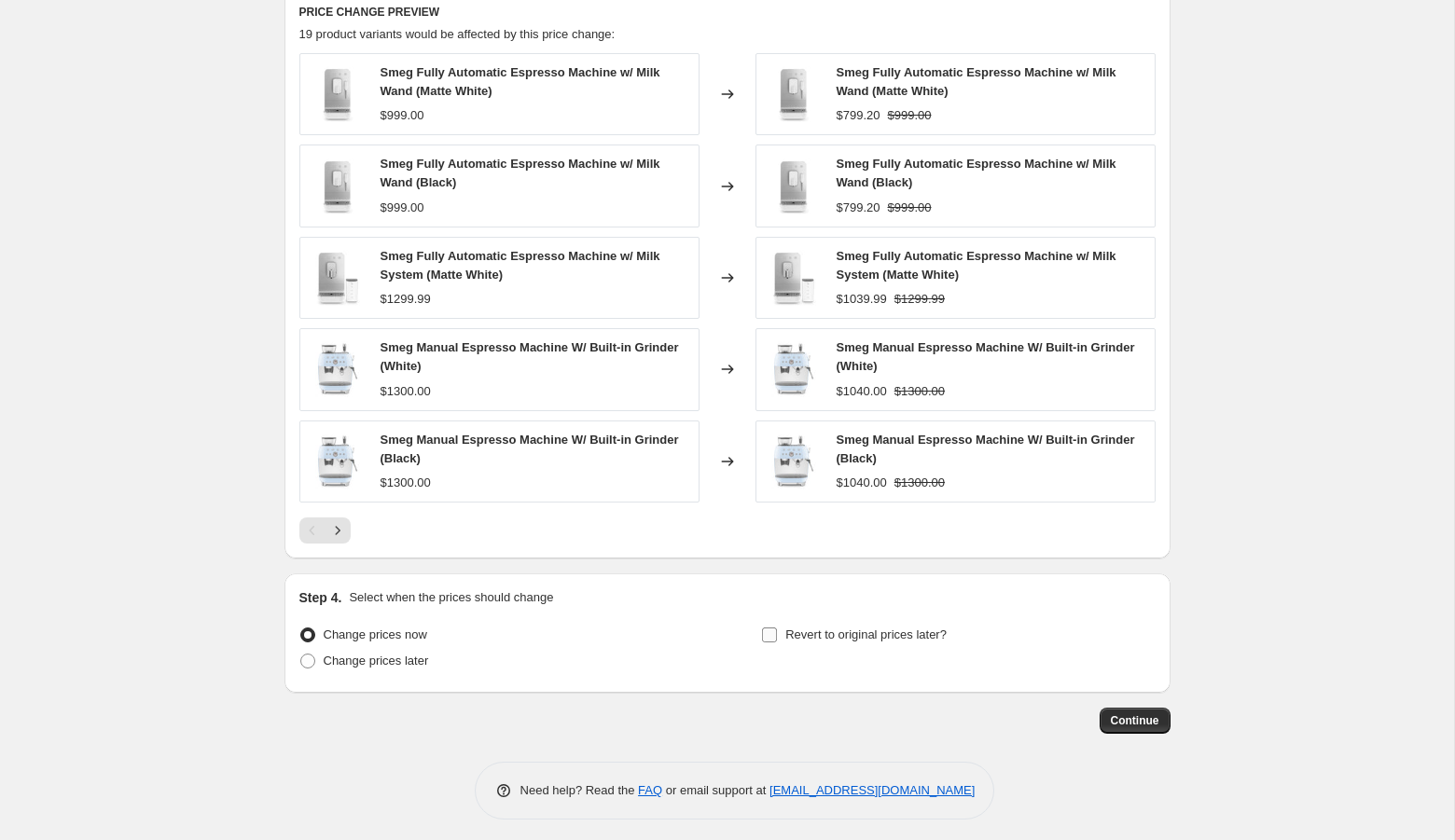
click at [843, 635] on span "Revert to original prices later?" at bounding box center [865, 634] width 161 height 19
click at [777, 635] on input "Revert to original prices later?" at bounding box center [769, 634] width 15 height 15
checkbox input "true"
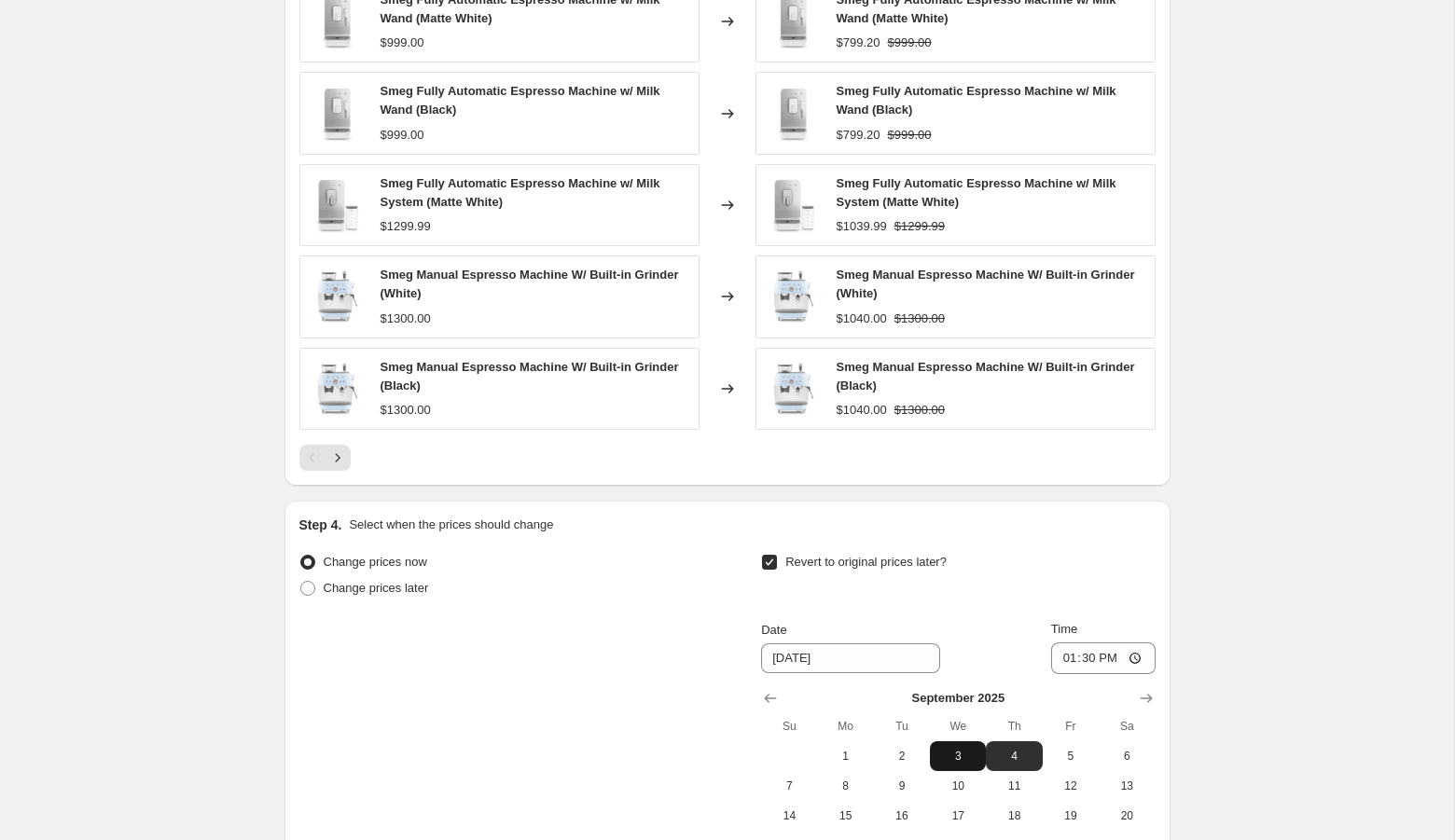
scroll to position [1348, 0]
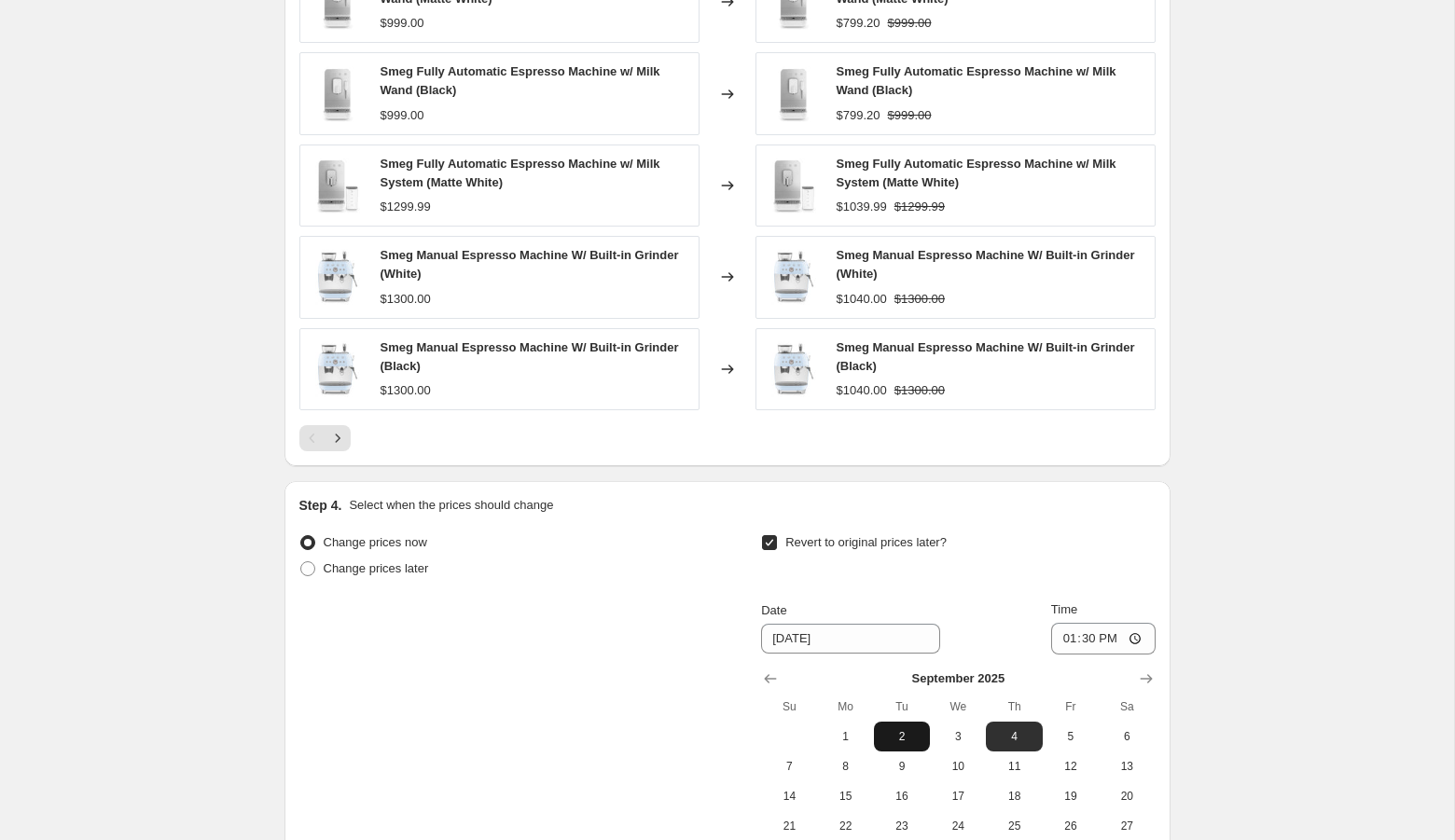
click at [906, 733] on span "2" at bounding box center [901, 736] width 41 height 15
type input "[DATE]"
click at [1055, 637] on input "13:30" at bounding box center [1103, 638] width 104 height 32
type input "23:59"
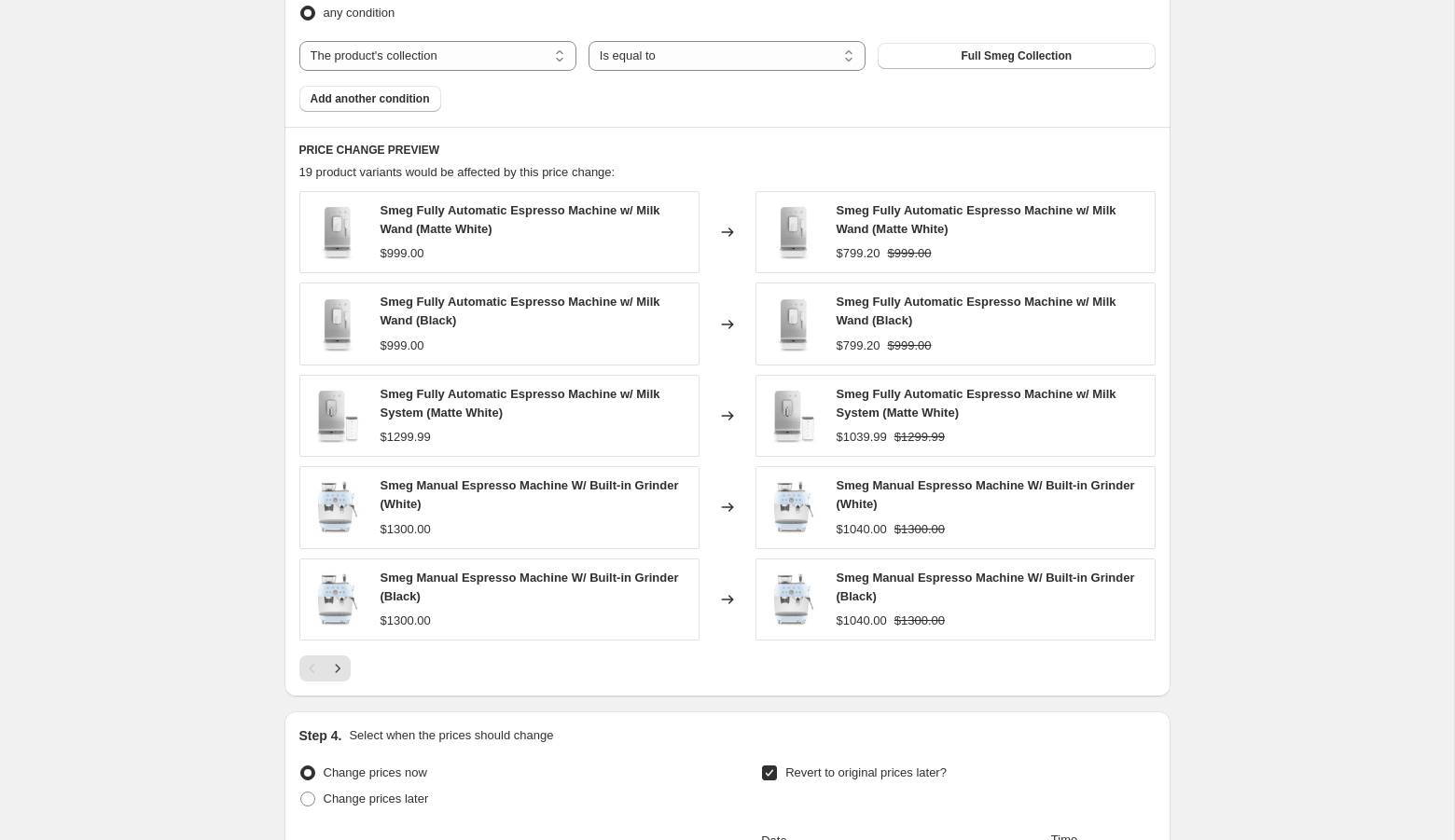
scroll to position [1121, 0]
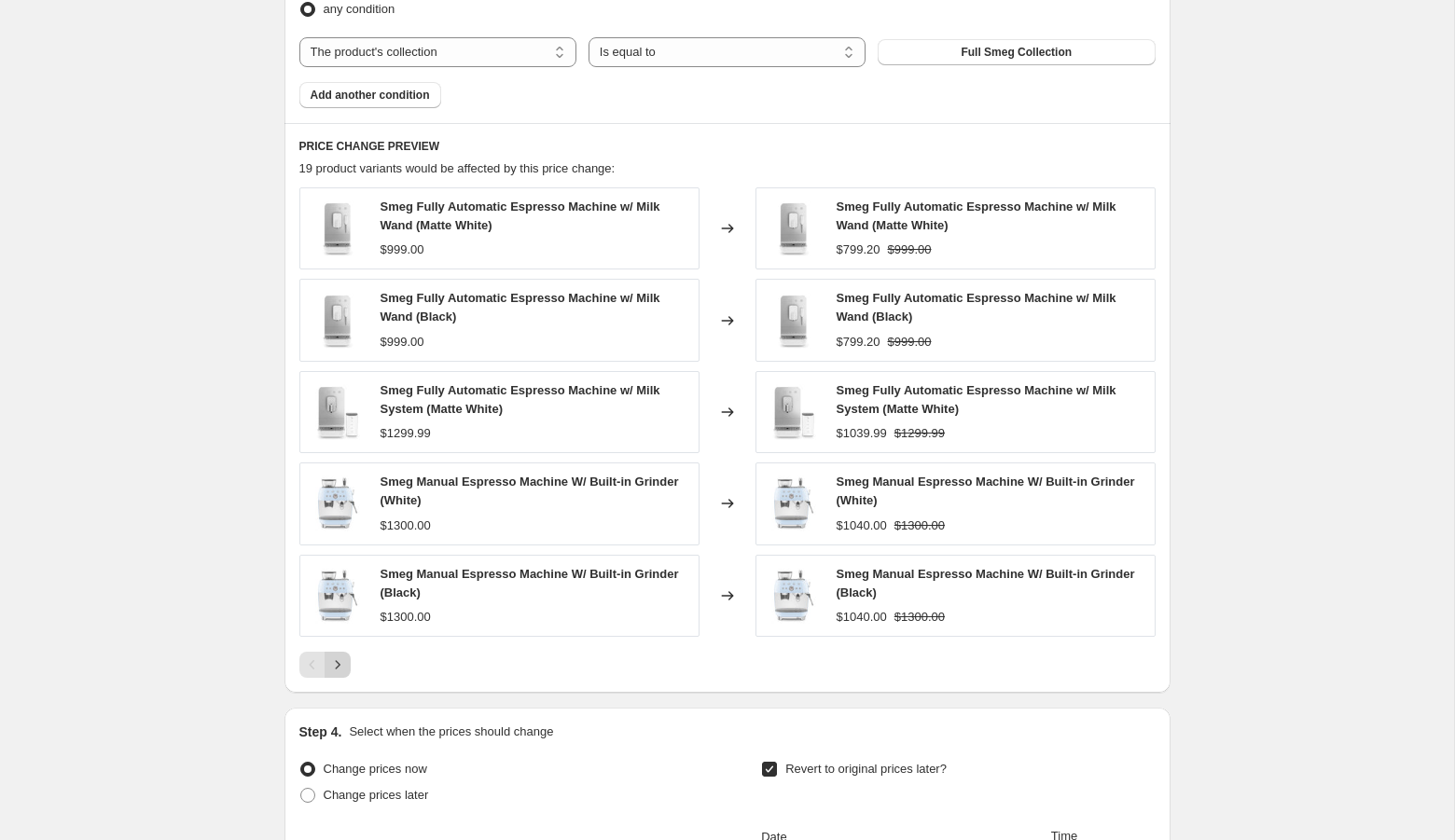
click at [345, 655] on icon "Next" at bounding box center [337, 664] width 19 height 19
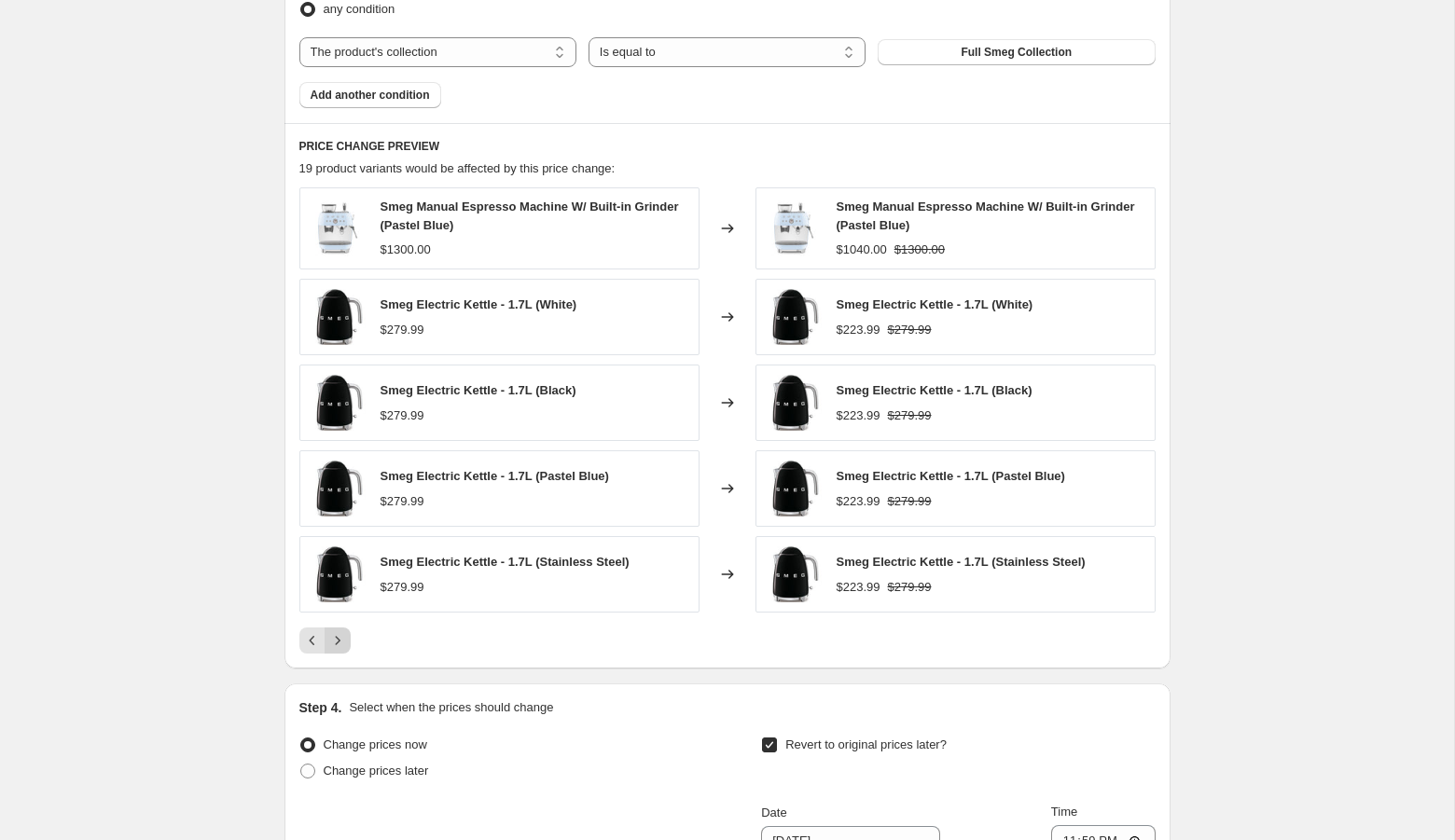
click at [339, 638] on icon "Next" at bounding box center [337, 640] width 19 height 19
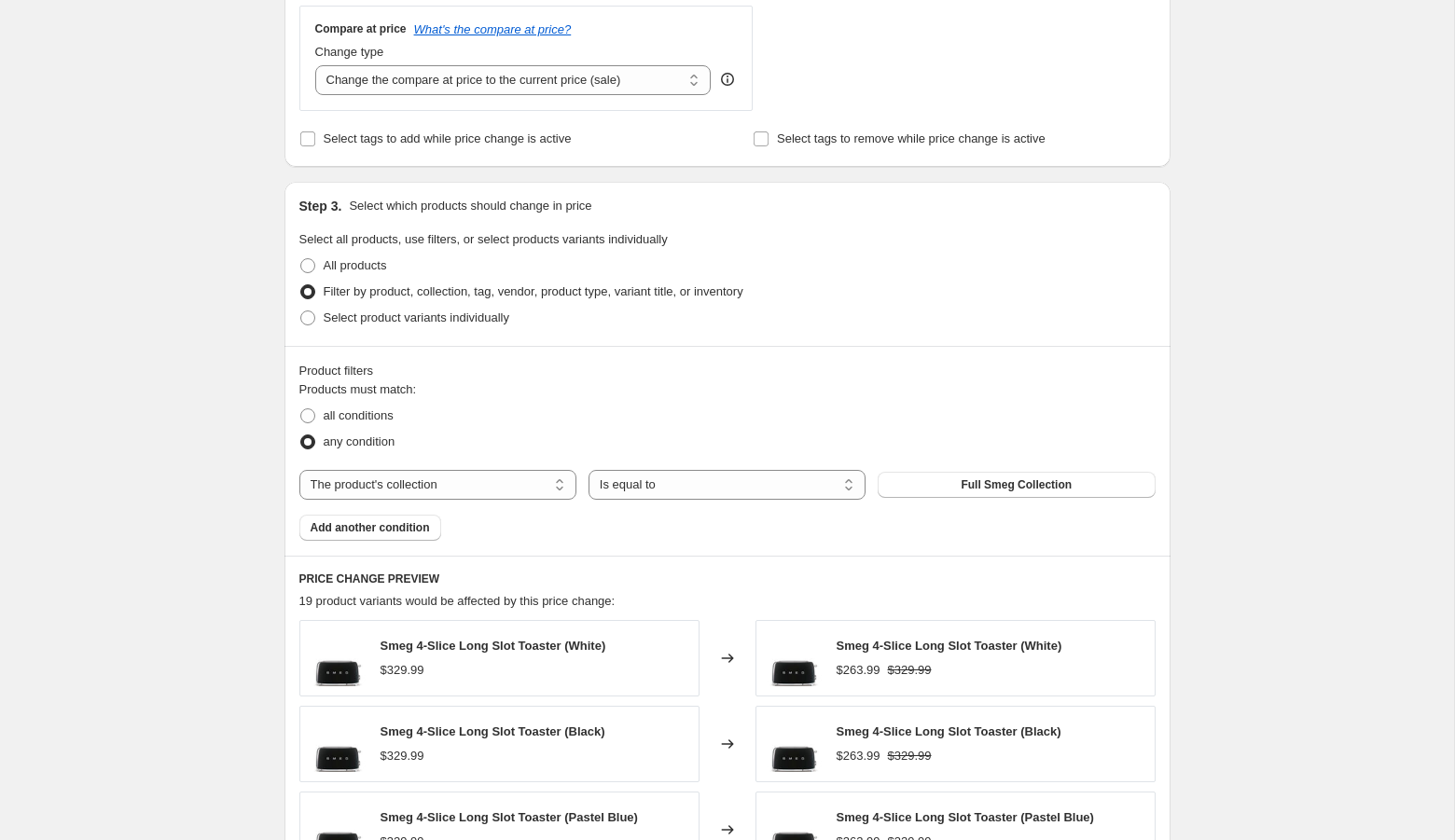
scroll to position [672, 0]
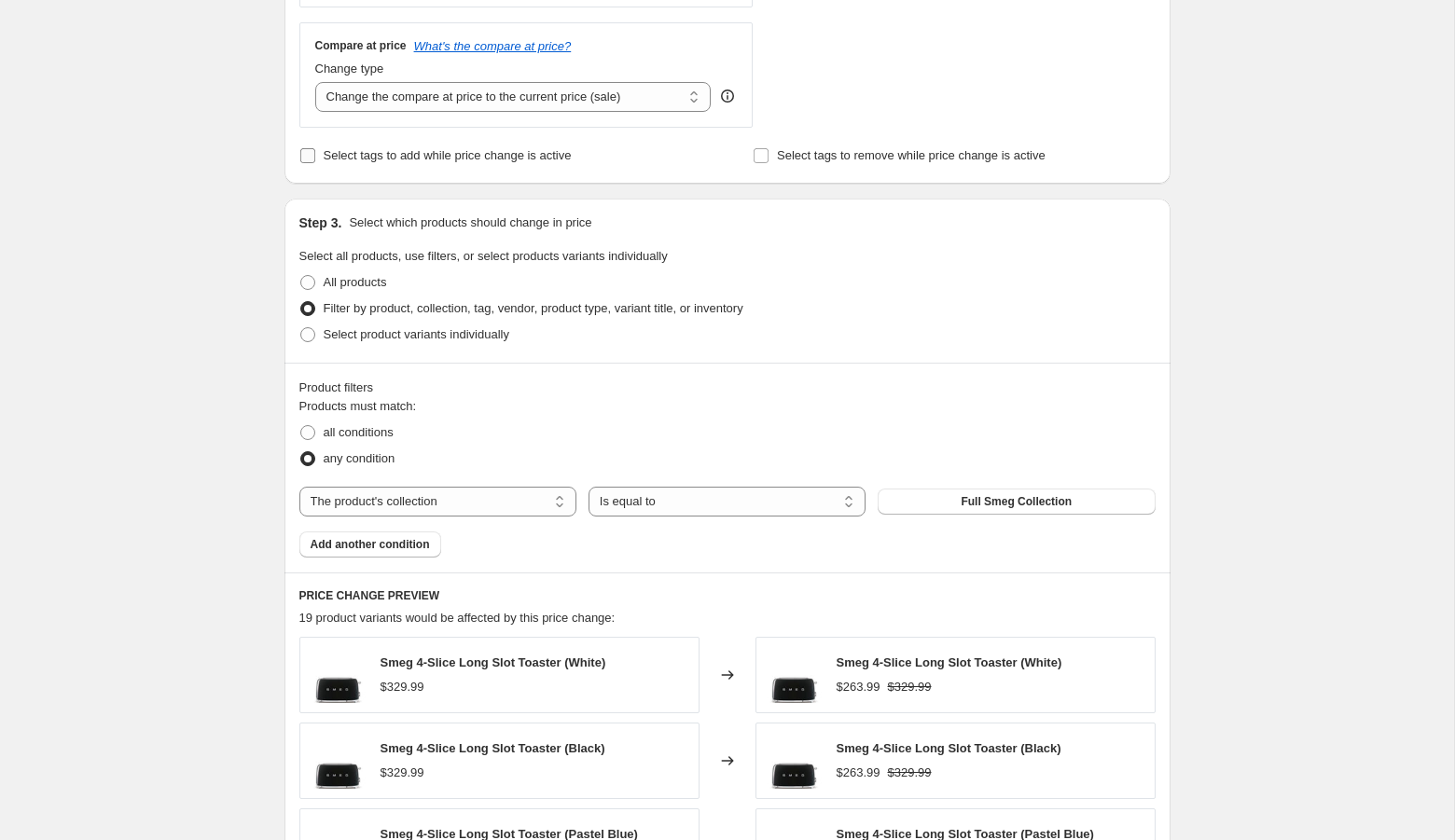
click at [372, 153] on span "Select tags to add while price change is active" at bounding box center [447, 155] width 248 height 14
click at [315, 153] on input "Select tags to add while price change is active" at bounding box center [307, 155] width 15 height 15
checkbox input "true"
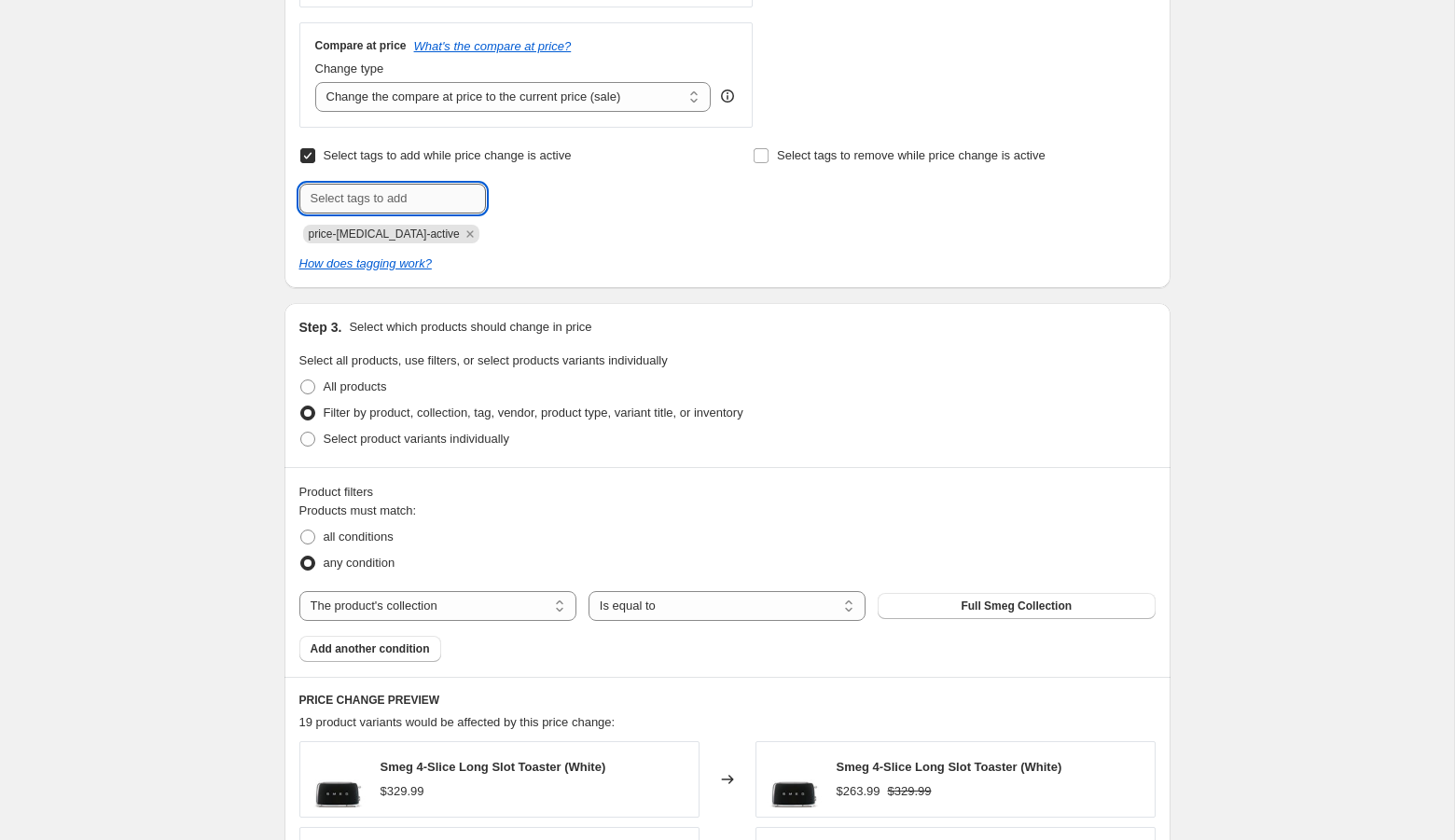
click at [415, 210] on input "text" at bounding box center [393, 199] width 187 height 30
type input "bts"
click at [530, 191] on span "bts" at bounding box center [534, 196] width 17 height 13
click at [831, 152] on span "Select tags to remove while price change is active" at bounding box center [911, 155] width 269 height 14
click at [769, 152] on input "Select tags to remove while price change is active" at bounding box center [761, 155] width 15 height 15
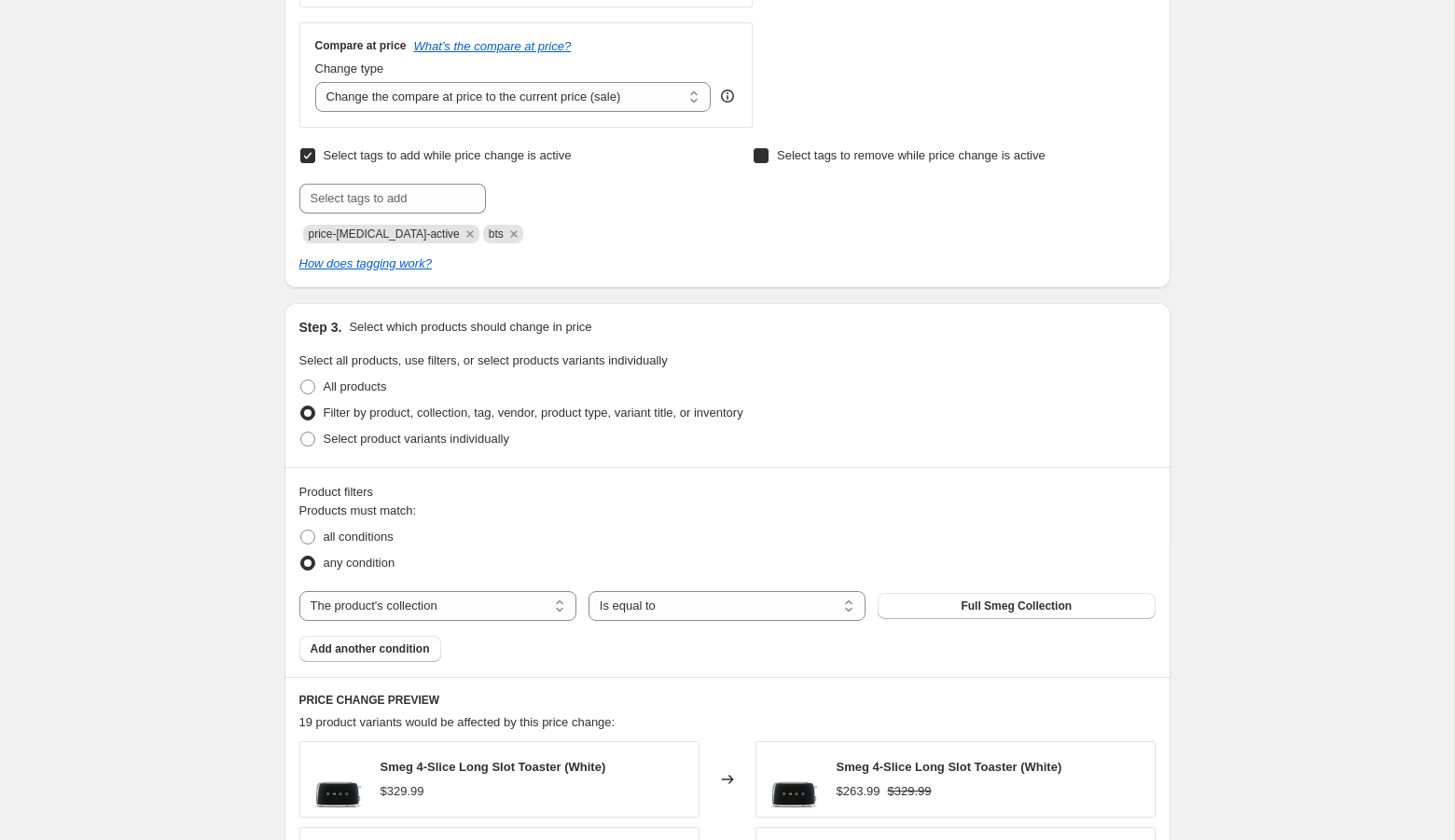
checkbox input "true"
click at [812, 198] on input "text" at bounding box center [846, 199] width 187 height 30
type input "bts"
click at [983, 184] on button "Add bts" at bounding box center [976, 197] width 65 height 26
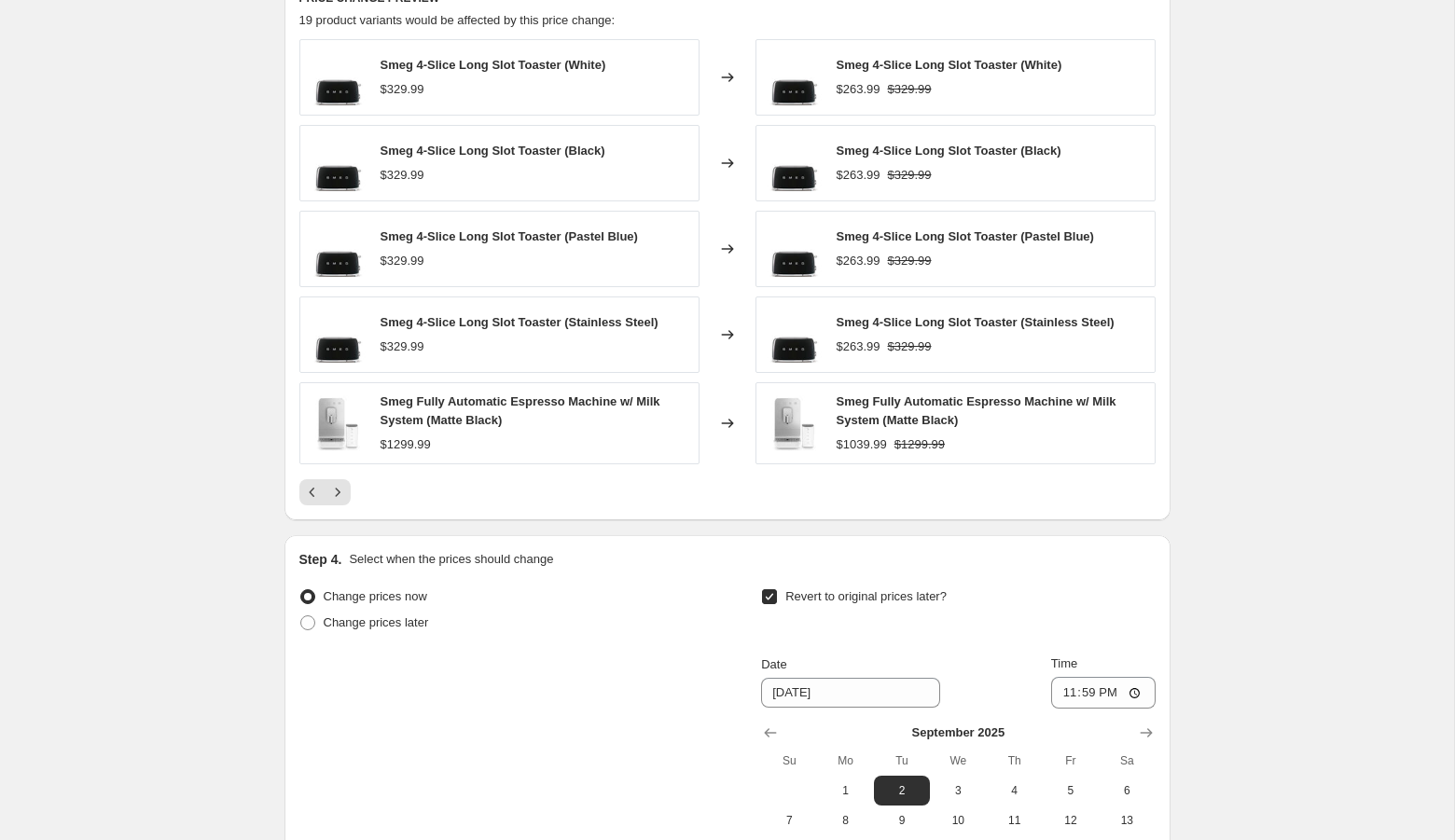
scroll to position [1654, 0]
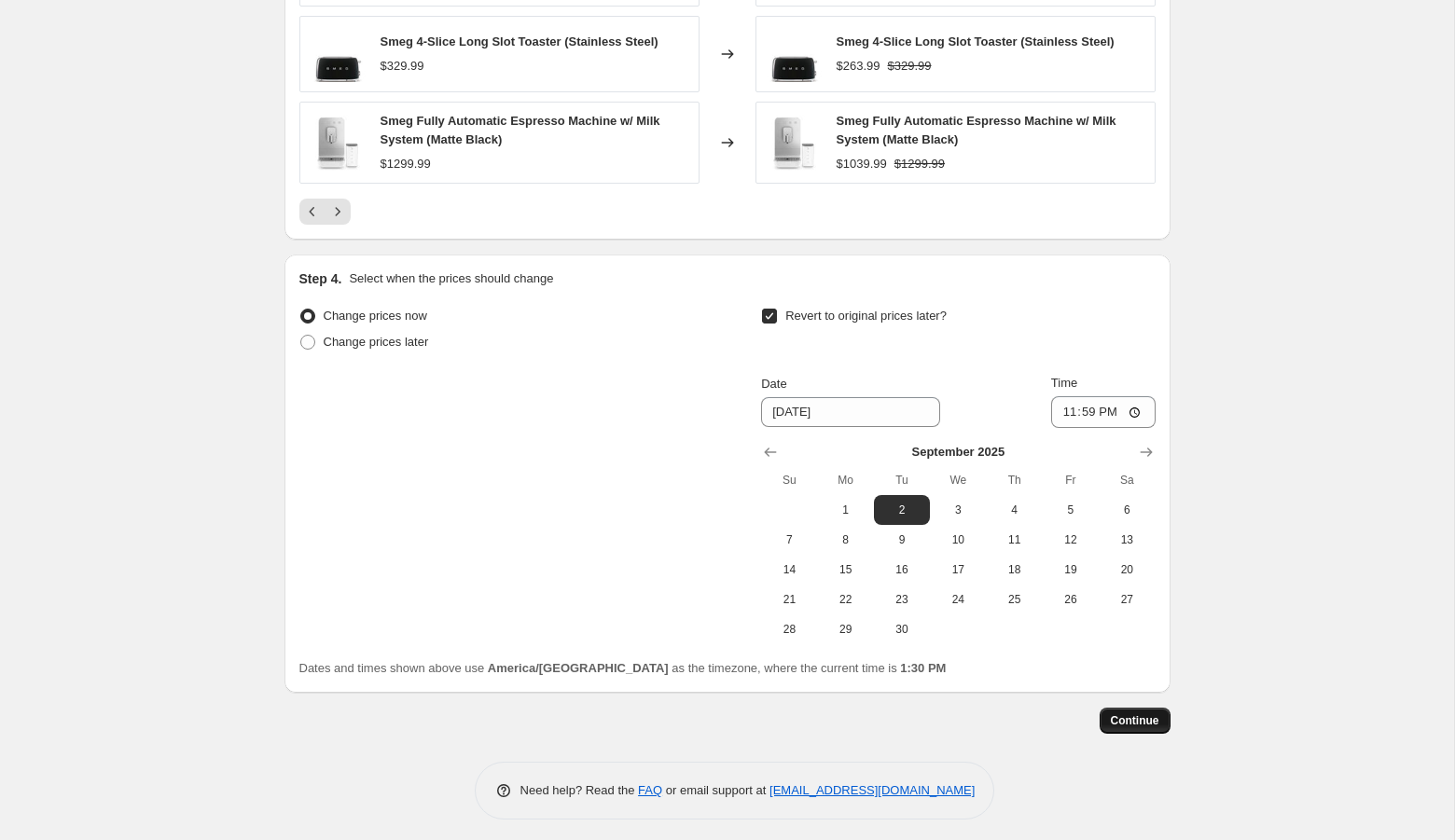
click at [1148, 723] on button "Continue" at bounding box center [1134, 721] width 71 height 26
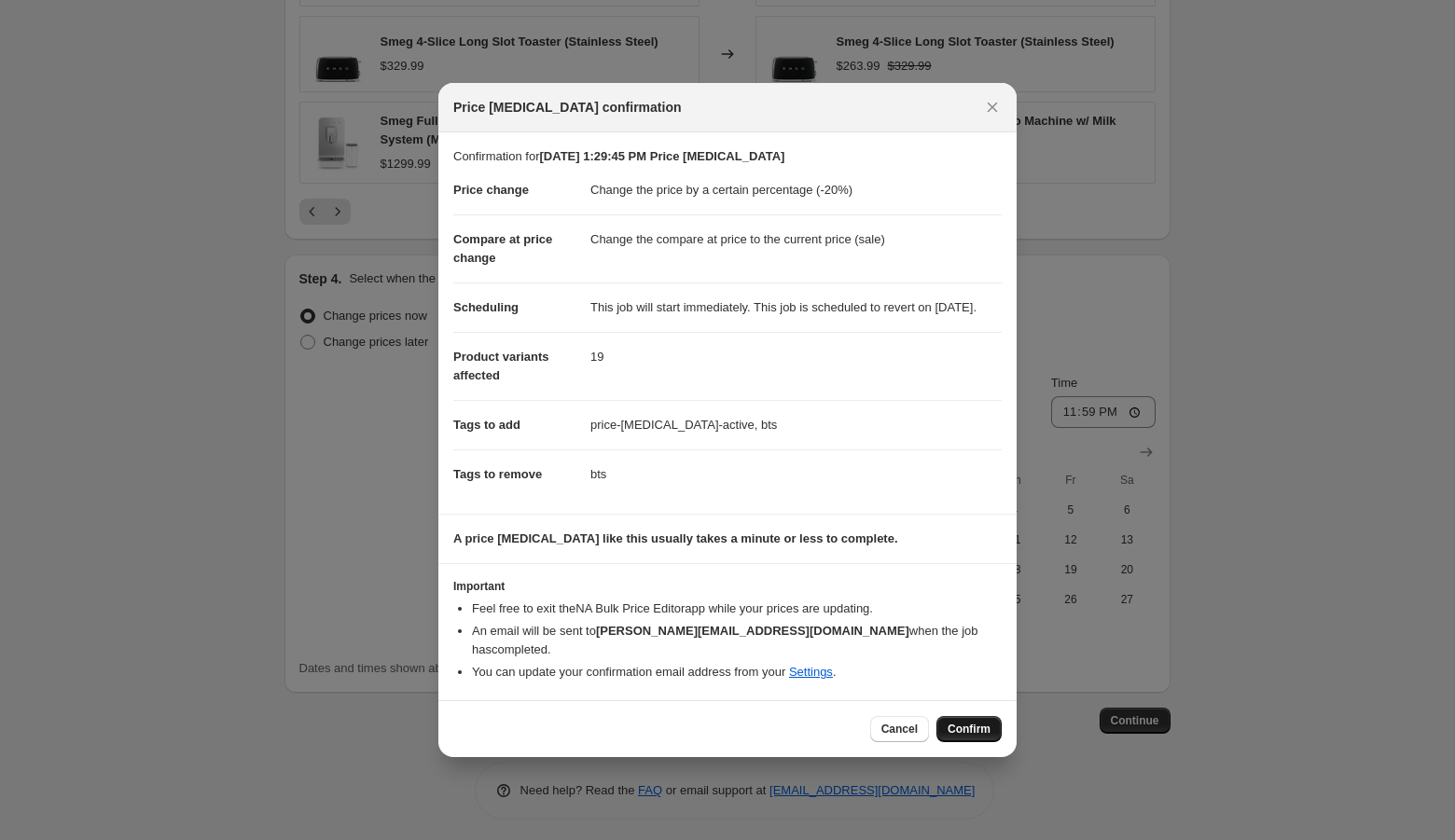
click at [966, 727] on span "Confirm" at bounding box center [969, 729] width 43 height 15
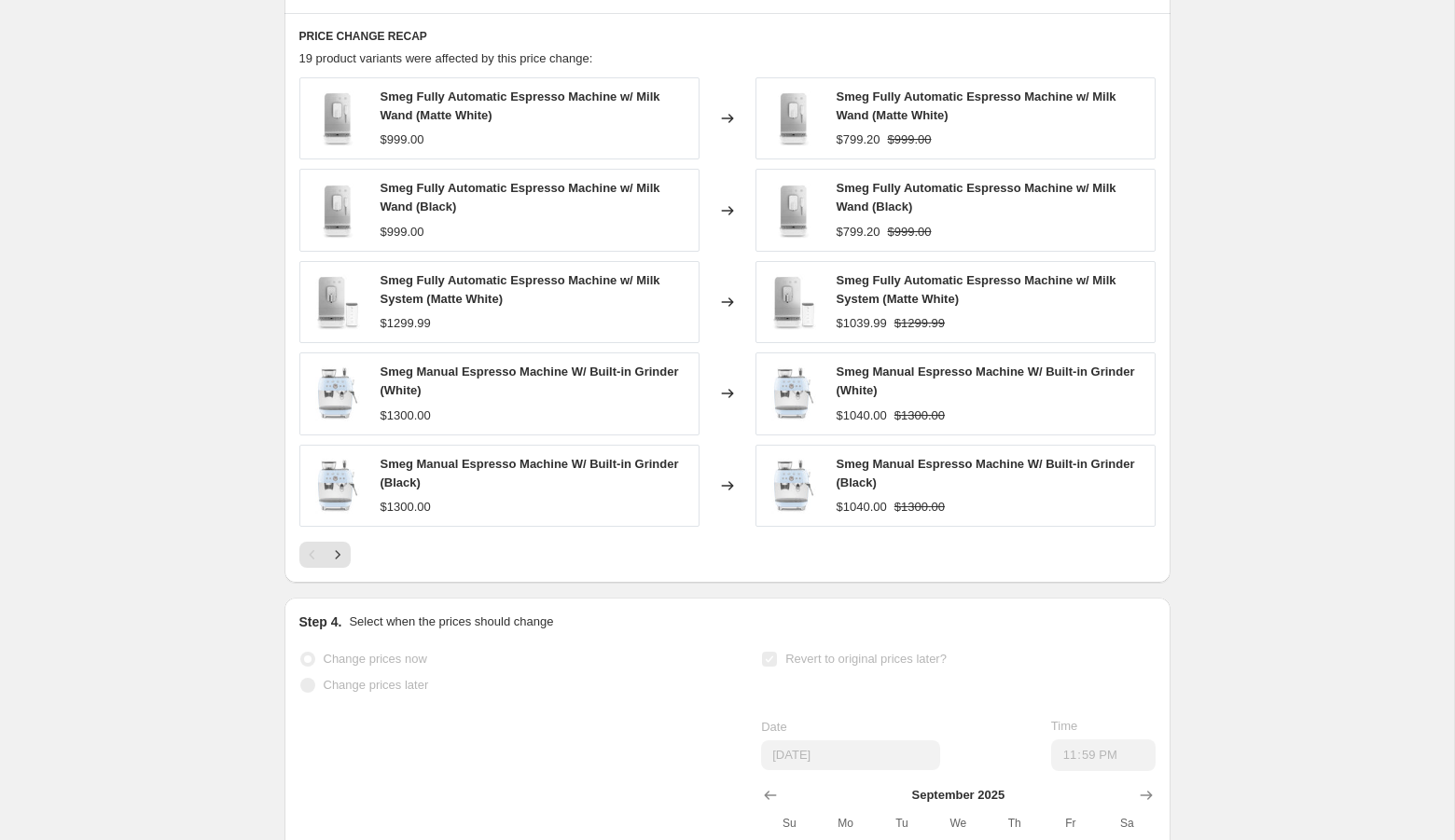
scroll to position [1512, 0]
click at [340, 565] on icon "Next" at bounding box center [337, 555] width 19 height 19
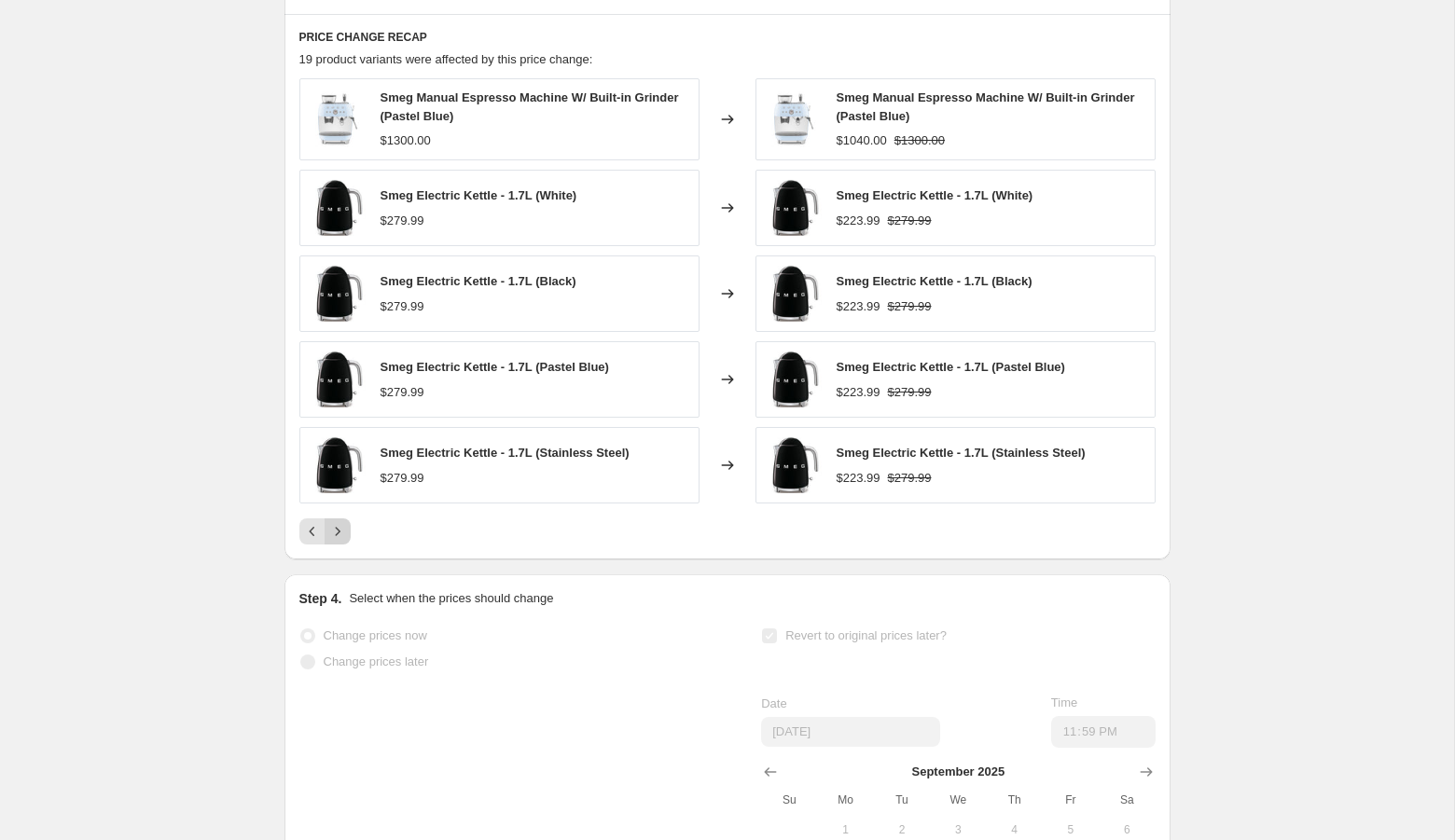
click at [329, 537] on icon "Next" at bounding box center [337, 531] width 19 height 19
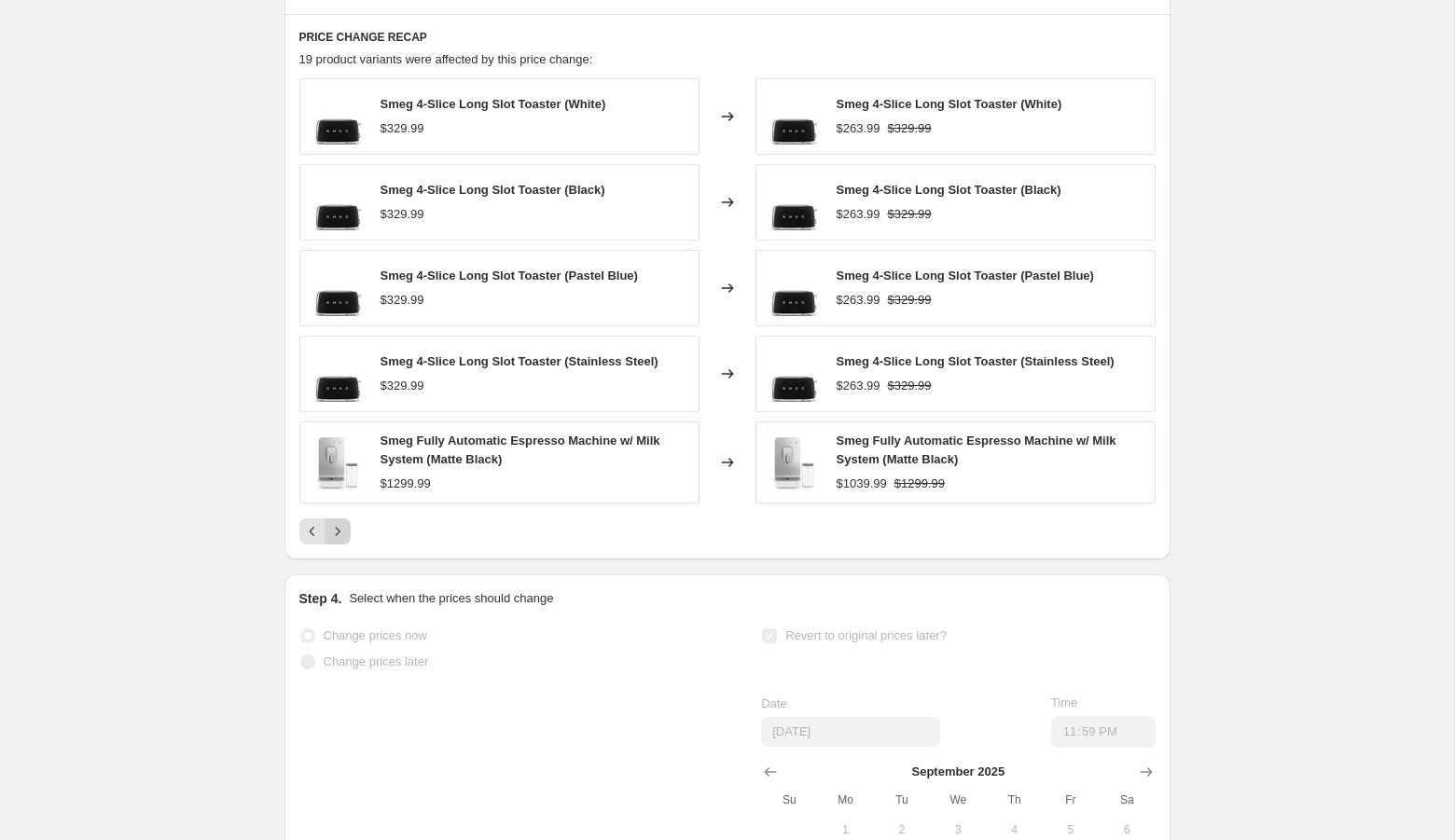
click at [343, 540] on icon "Next" at bounding box center [337, 531] width 19 height 19
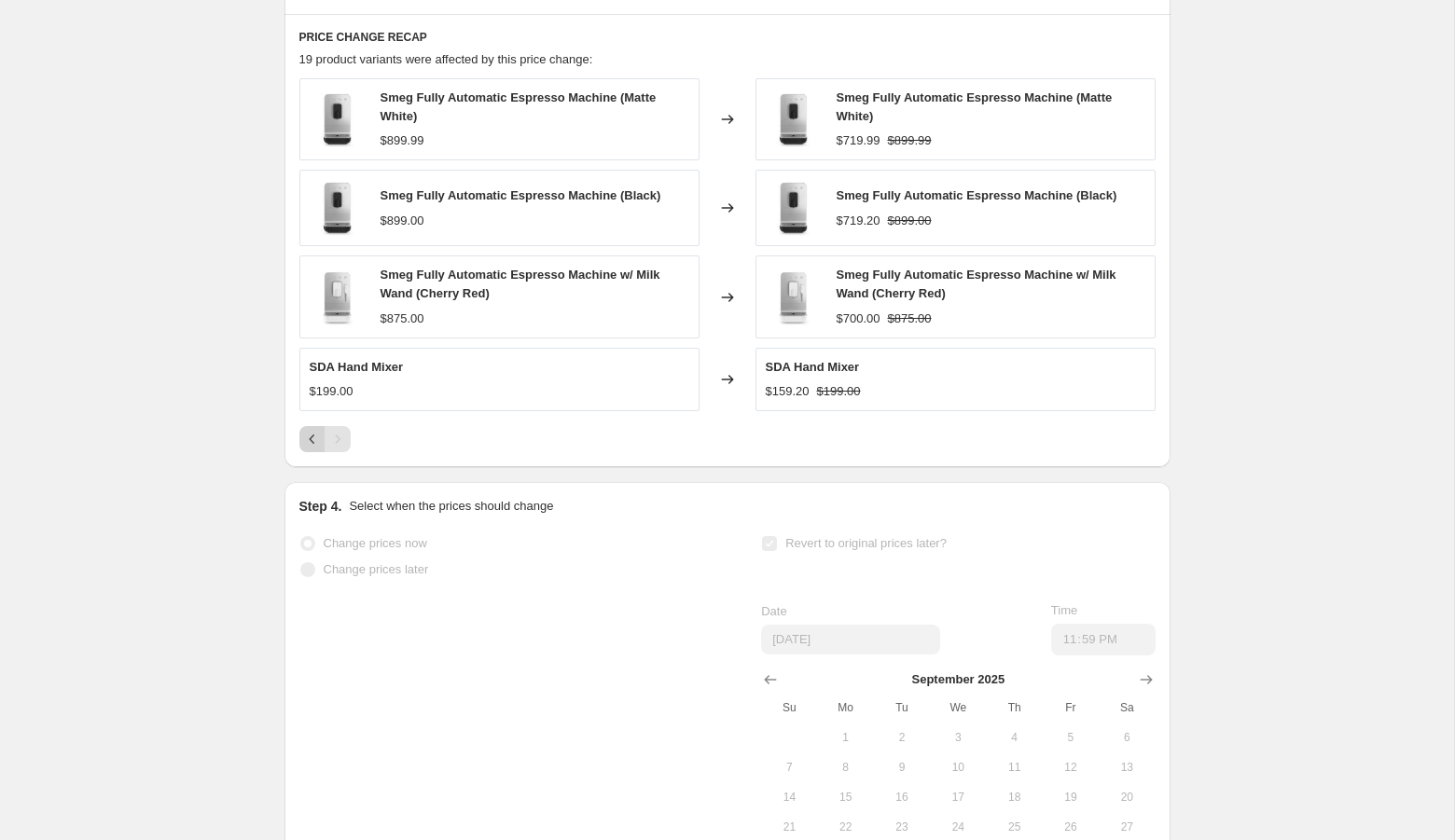
click at [303, 448] on icon "Previous" at bounding box center [312, 438] width 19 height 19
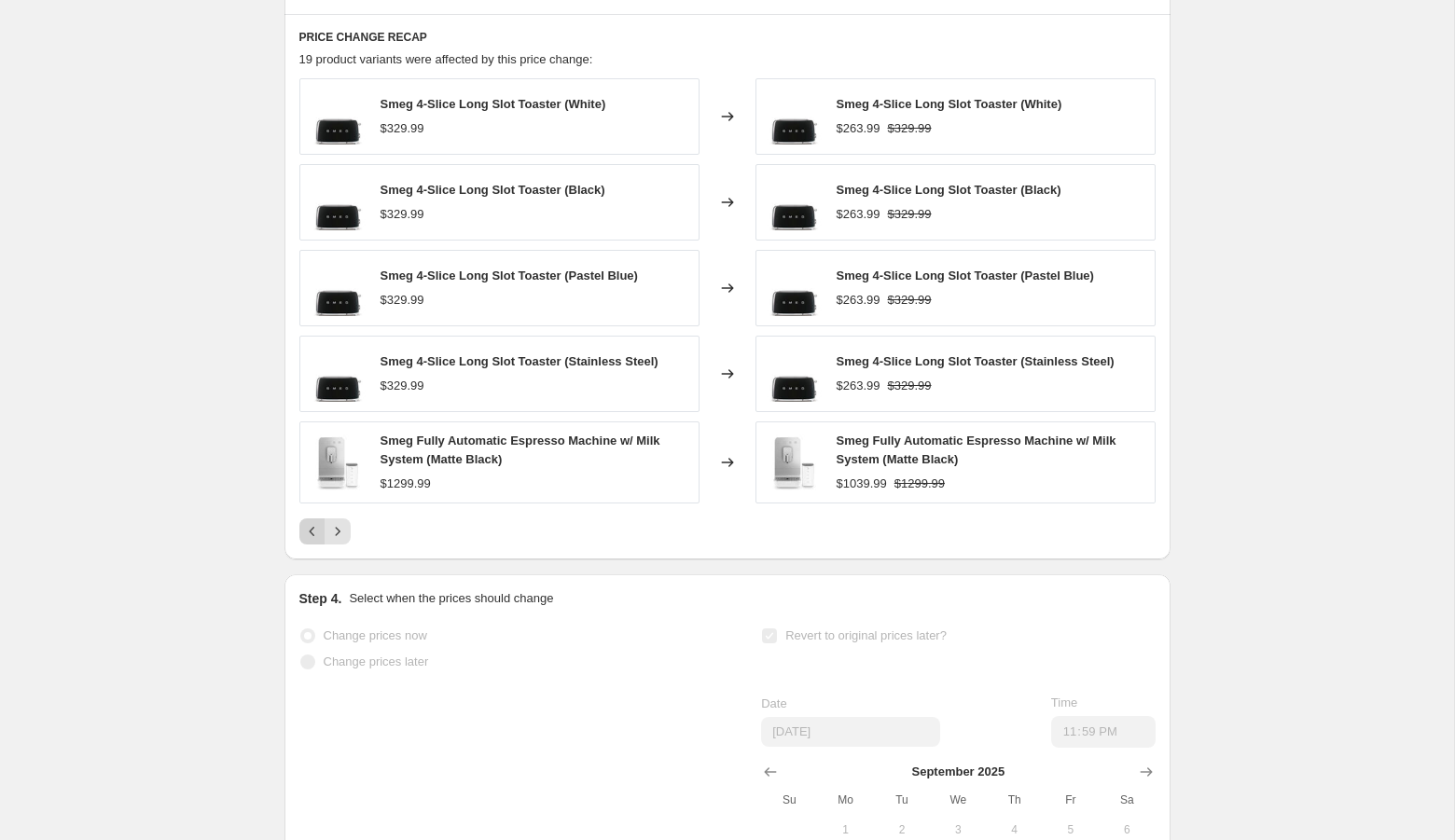
click at [311, 532] on button "Previous" at bounding box center [312, 531] width 26 height 26
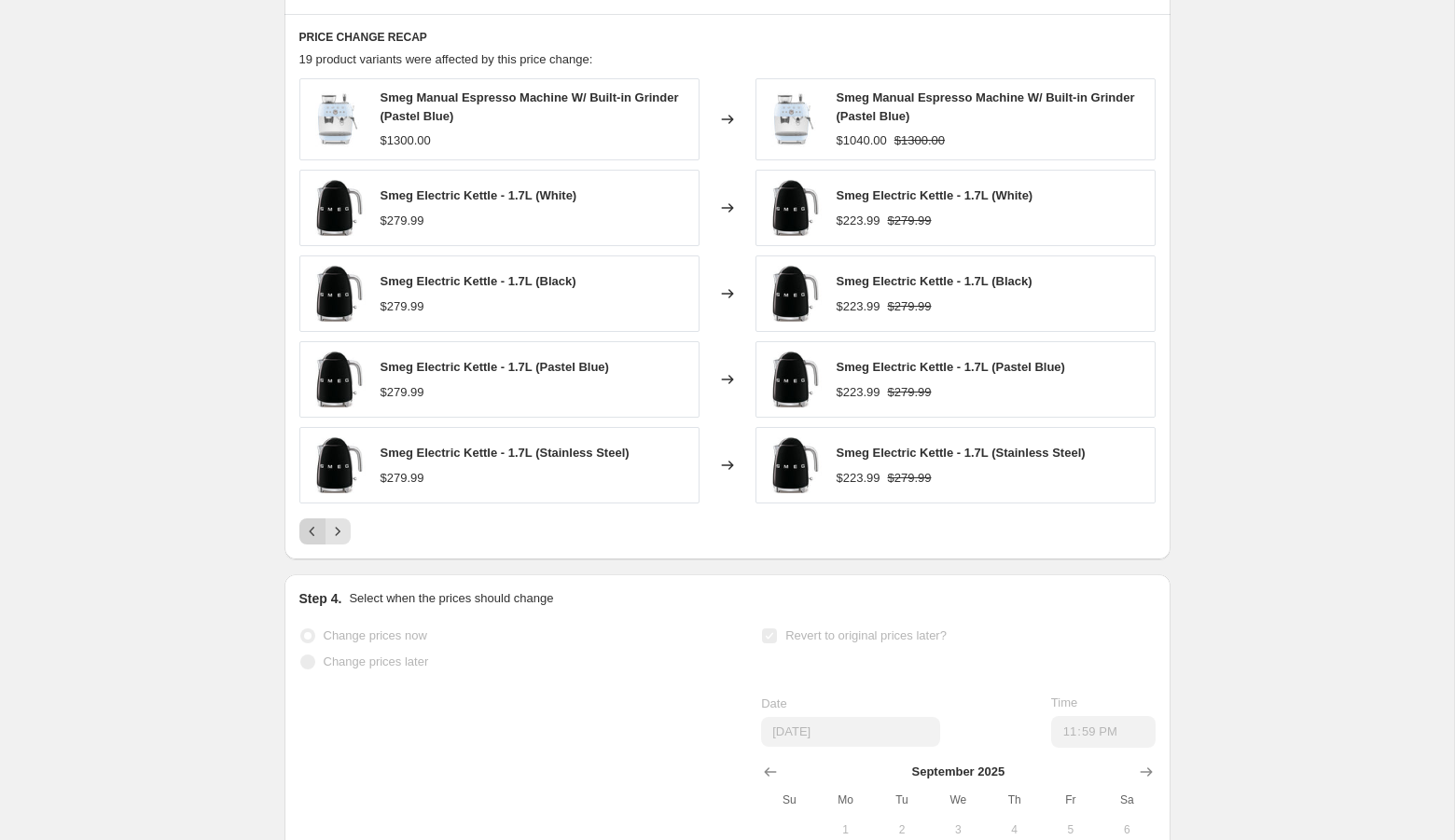
click at [311, 532] on button "Previous" at bounding box center [312, 531] width 26 height 26
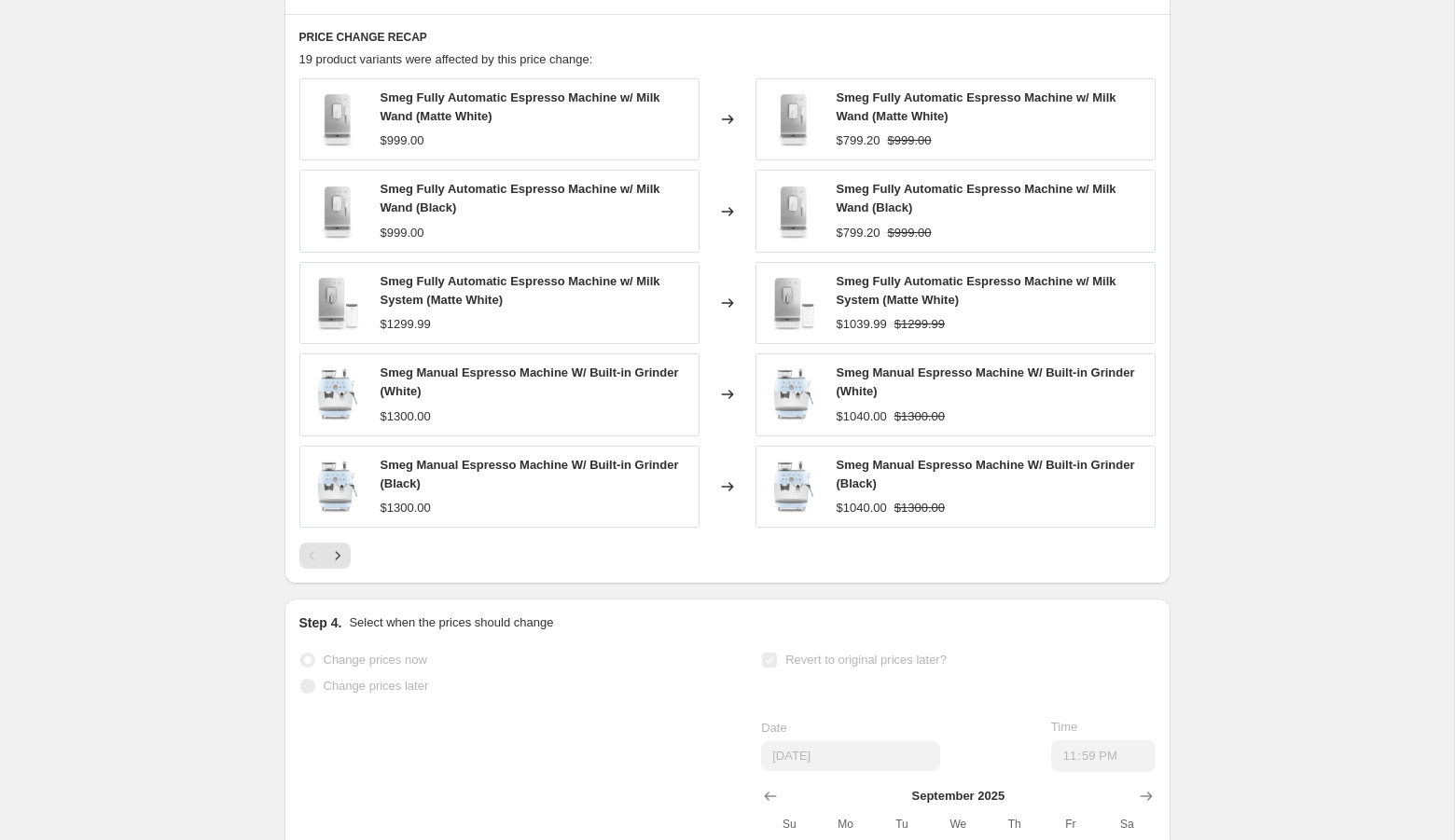
click at [913, 215] on span "Smeg Fully Automatic Espresso Machine w/ Milk Wand (Black)" at bounding box center [976, 198] width 279 height 33
click at [868, 215] on span "Smeg Fully Automatic Espresso Machine w/ Milk Wand (Black)" at bounding box center [976, 198] width 279 height 33
drag, startPoint x: 868, startPoint y: 224, endPoint x: 858, endPoint y: 222, distance: 10.2
click at [858, 215] on span "Smeg Fully Automatic Espresso Machine w/ Milk Wand (Black)" at bounding box center [976, 198] width 279 height 33
click at [869, 215] on span "Smeg Fully Automatic Espresso Machine w/ Milk Wand (Black)" at bounding box center [976, 198] width 279 height 33
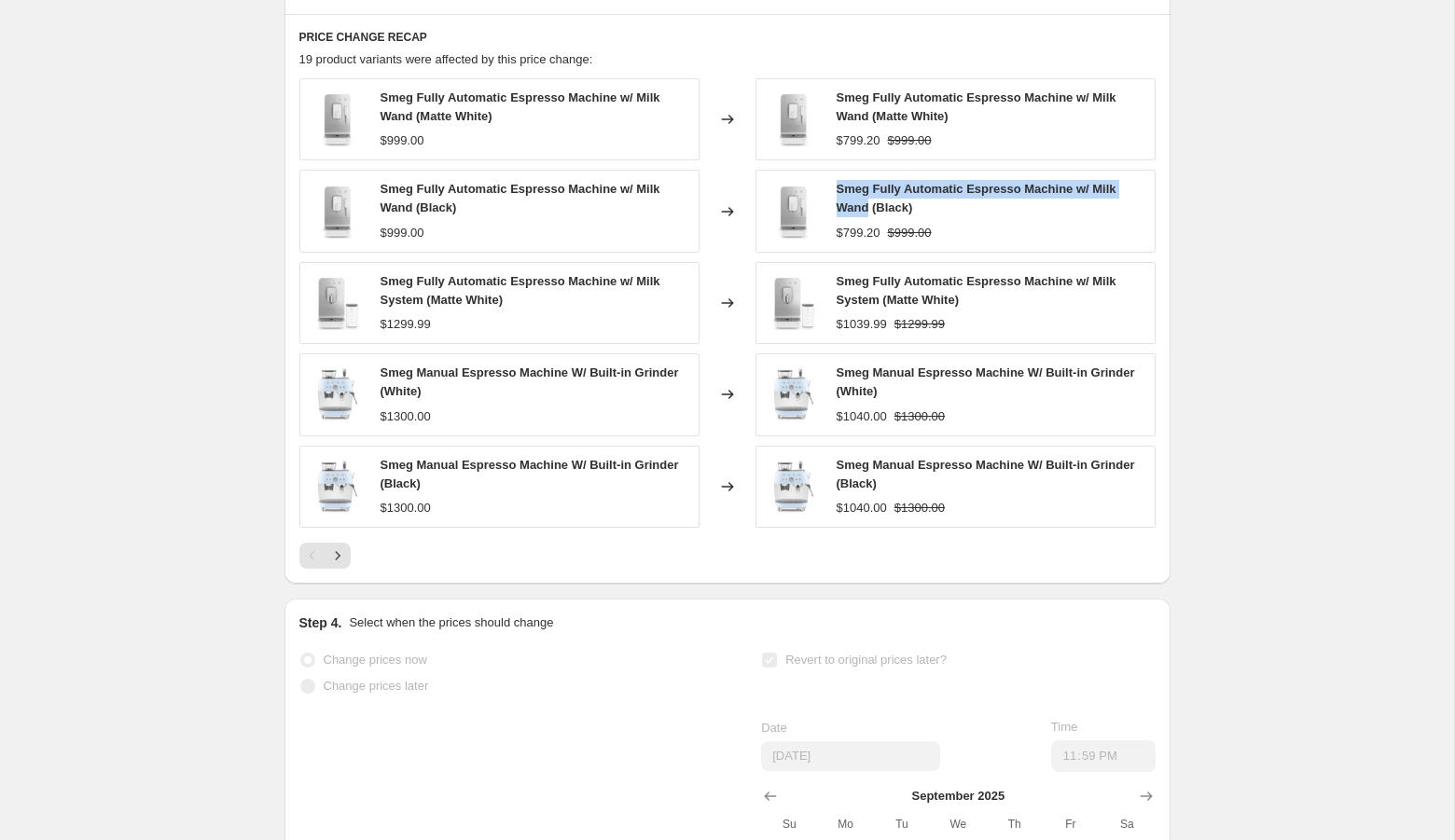
drag, startPoint x: 869, startPoint y: 223, endPoint x: 836, endPoint y: 210, distance: 35.5
click at [836, 210] on span "Smeg Fully Automatic Espresso Machine w/ Milk Wand (Black)" at bounding box center [976, 198] width 279 height 33
copy span "Smeg Fully Automatic Espresso Machine w/ Milk Wand"
